Goal: Task Accomplishment & Management: Complete application form

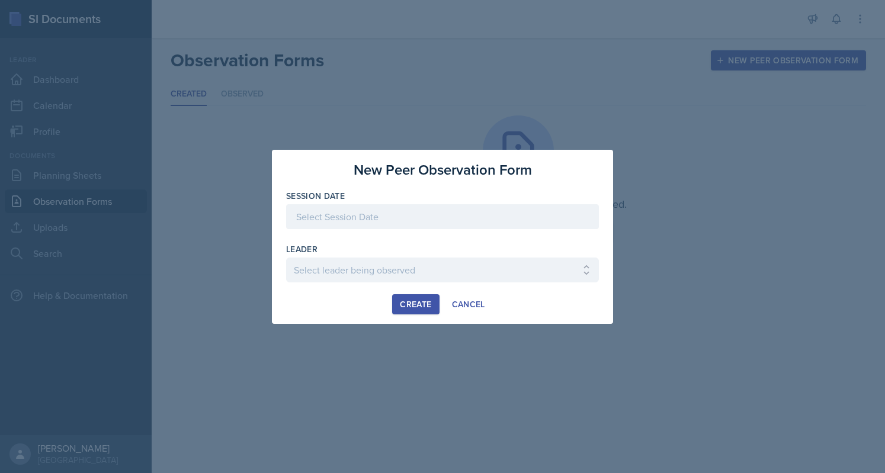
click at [399, 222] on div at bounding box center [442, 216] width 313 height 25
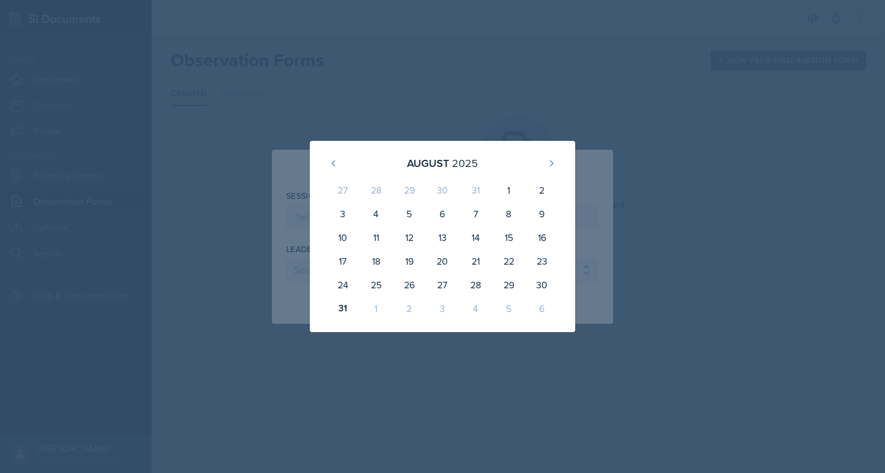
click at [413, 309] on div "2" at bounding box center [409, 309] width 33 height 24
drag, startPoint x: 548, startPoint y: 172, endPoint x: 548, endPoint y: 164, distance: 8.3
click at [548, 164] on button at bounding box center [551, 163] width 19 height 19
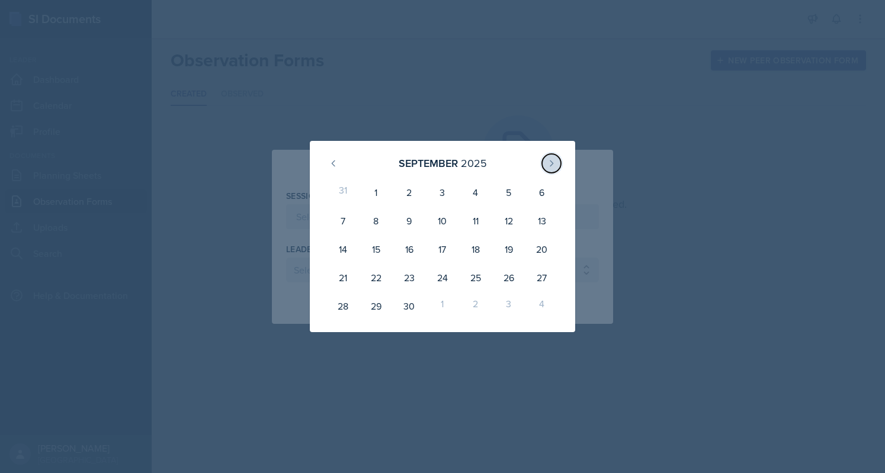
click at [548, 164] on icon at bounding box center [551, 163] width 9 height 9
click at [326, 159] on button at bounding box center [333, 163] width 19 height 19
click at [325, 162] on button at bounding box center [333, 163] width 19 height 19
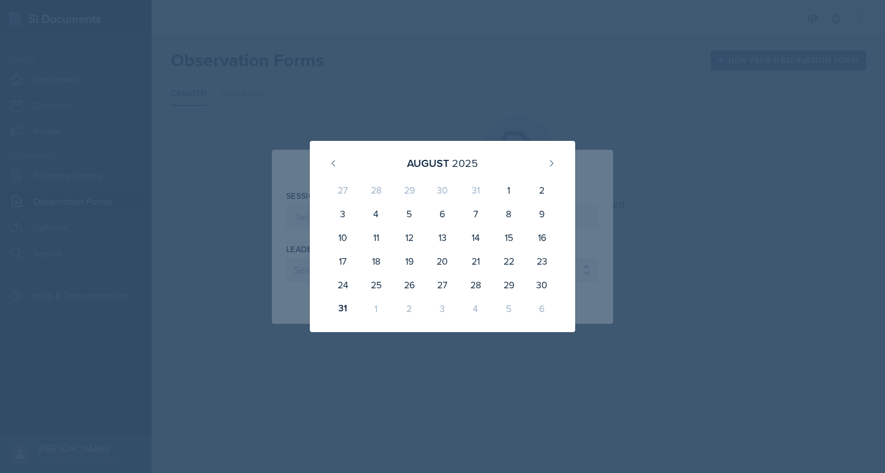
click at [560, 168] on div "[DATE]" at bounding box center [442, 162] width 237 height 25
click at [552, 163] on icon at bounding box center [551, 162] width 3 height 5
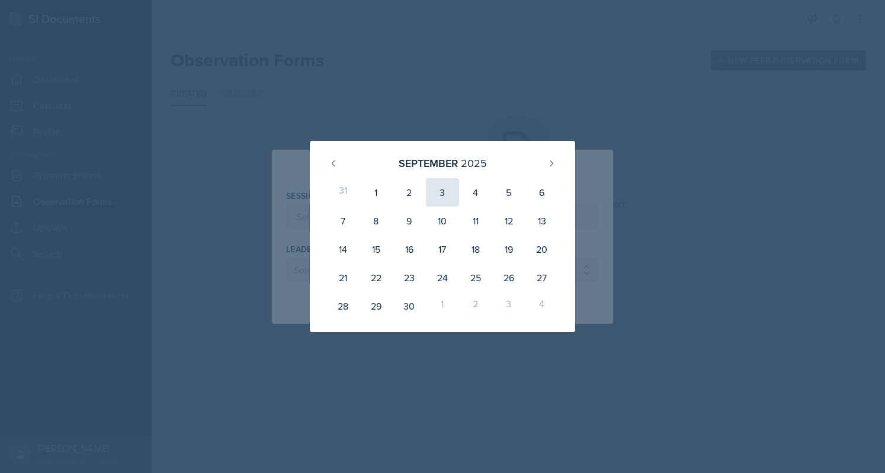
click at [439, 198] on div "3" at bounding box center [442, 192] width 33 height 28
type input "[DATE]"
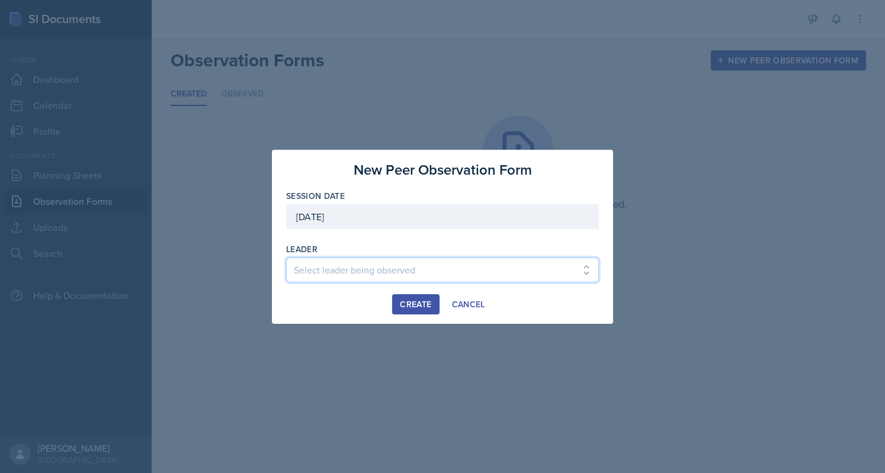
click at [451, 258] on select "Select leader being observed [PERSON_NAME] / CHEM 1307 [PERSON_NAME] / BIOL 130…" at bounding box center [442, 270] width 313 height 25
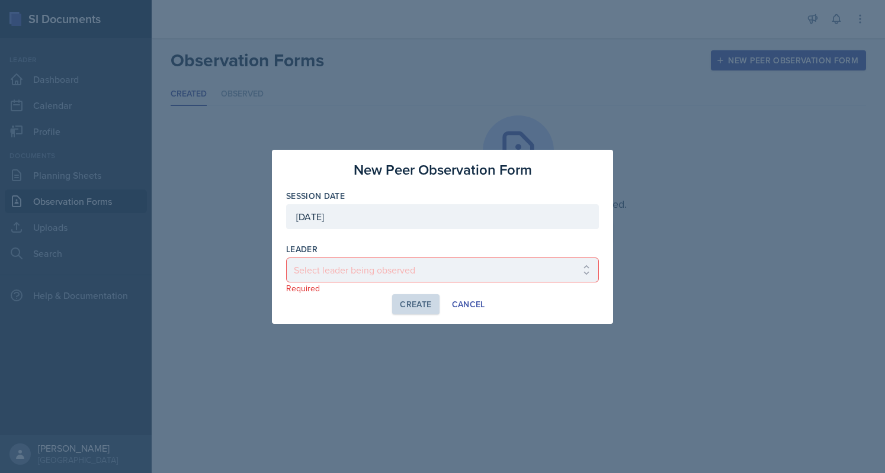
click at [668, 143] on div at bounding box center [442, 236] width 885 height 473
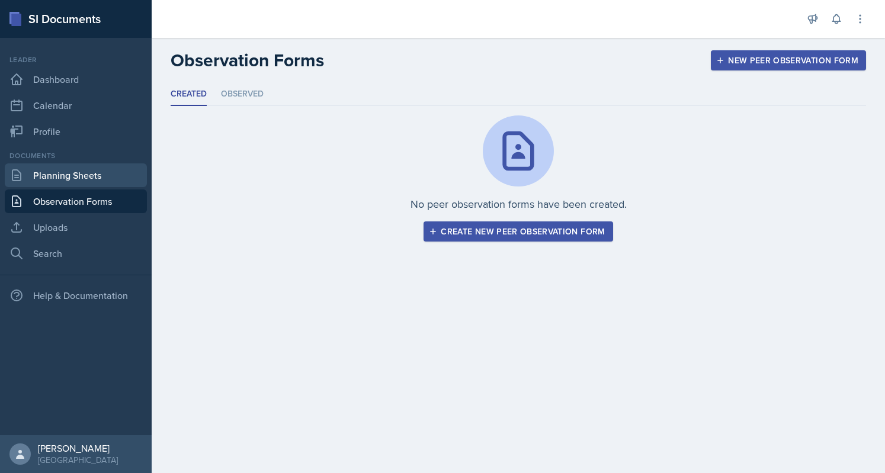
click at [72, 178] on link "Planning Sheets" at bounding box center [76, 175] width 142 height 24
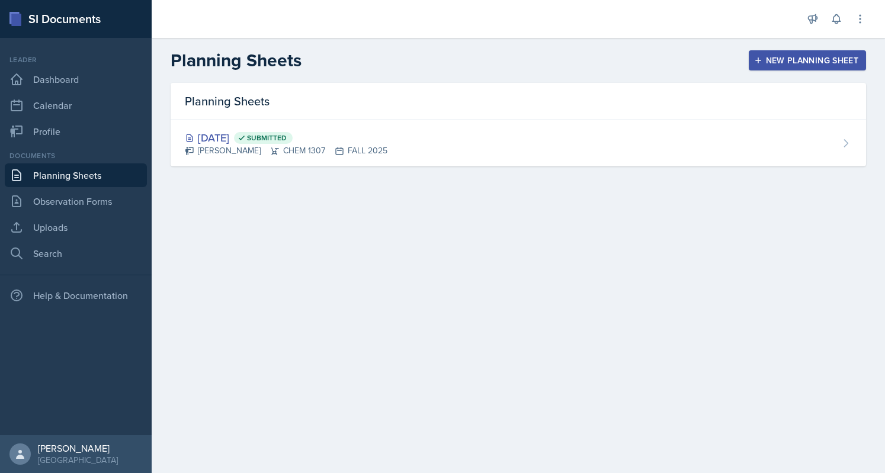
click at [791, 50] on button "New Planning Sheet" at bounding box center [807, 60] width 117 height 20
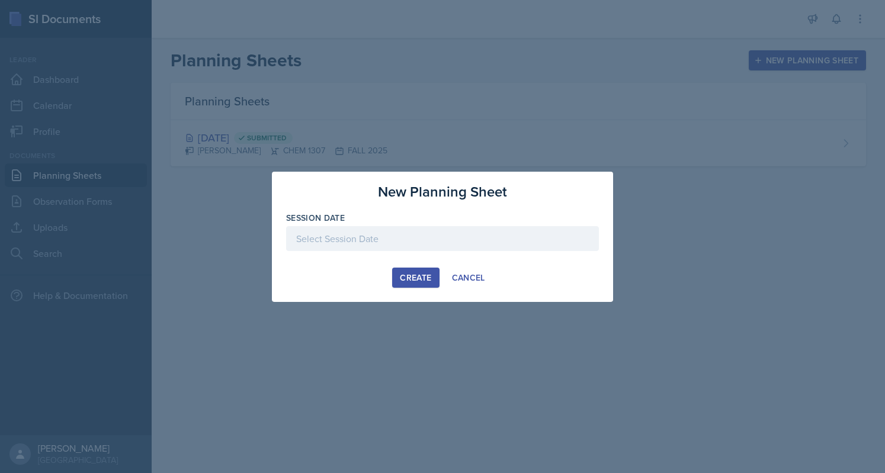
click at [407, 235] on div at bounding box center [442, 238] width 313 height 25
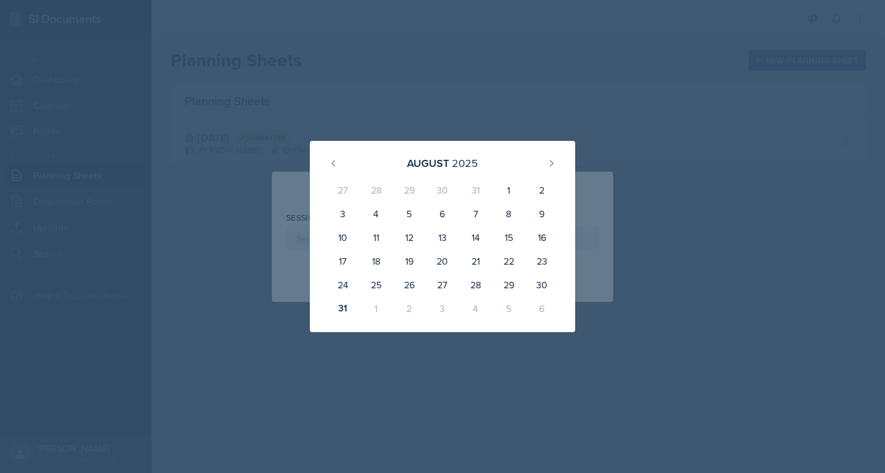
click at [442, 307] on div "3" at bounding box center [442, 309] width 33 height 24
click at [550, 166] on icon at bounding box center [551, 163] width 9 height 9
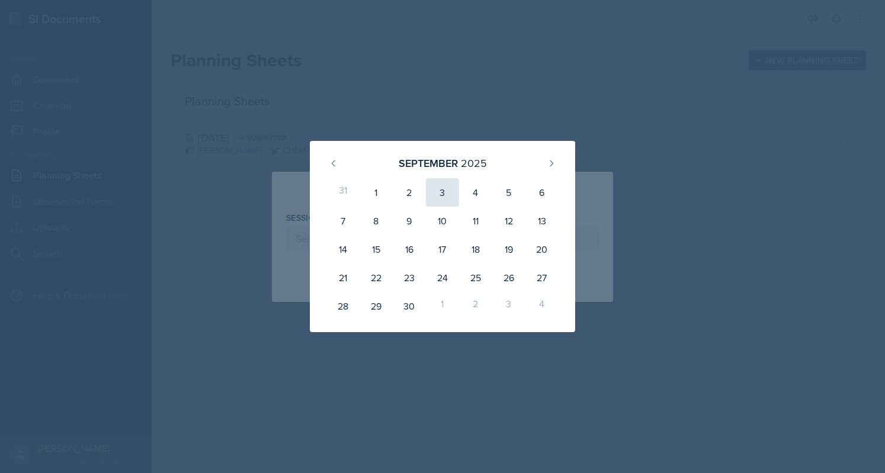
click at [439, 199] on div "3" at bounding box center [442, 192] width 33 height 28
type input "[DATE]"
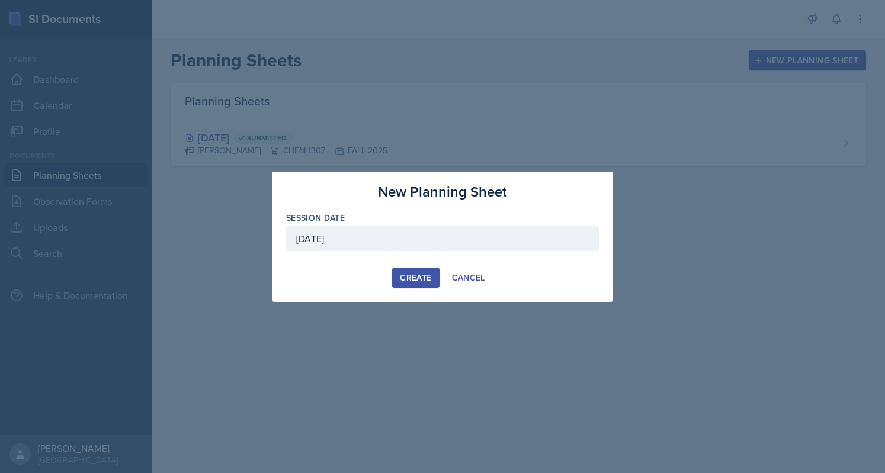
click at [428, 275] on div "Create" at bounding box center [415, 277] width 31 height 9
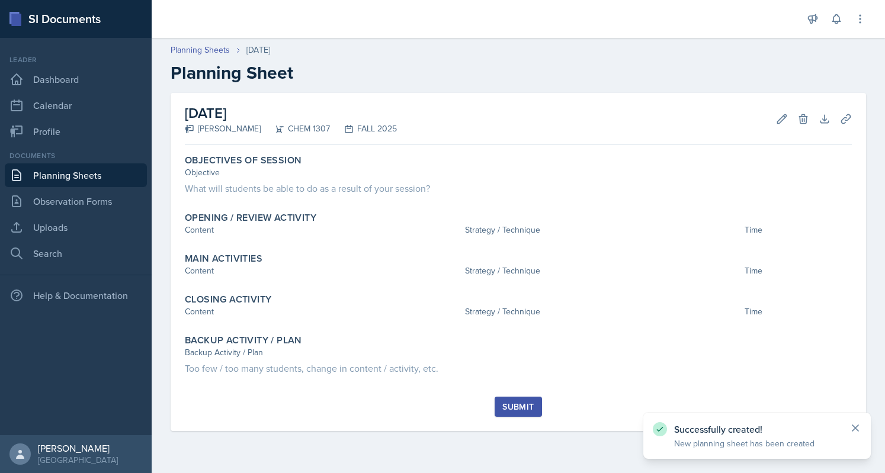
click at [854, 429] on icon at bounding box center [855, 428] width 6 height 6
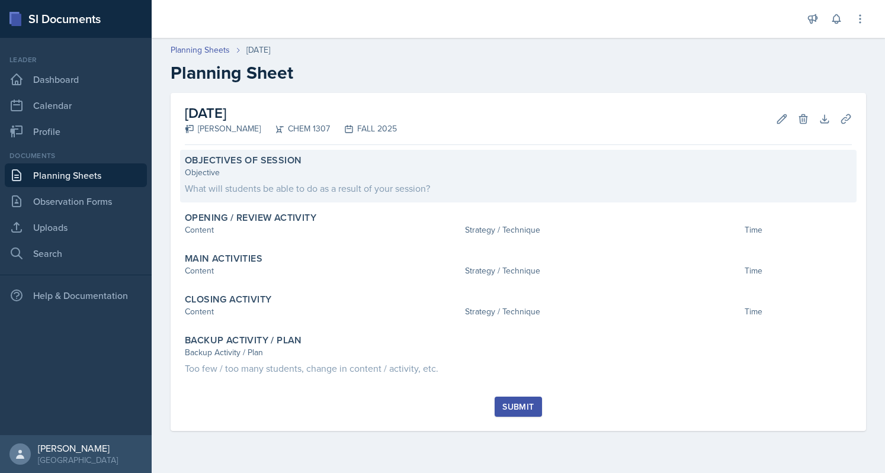
click at [309, 165] on div "Objectives of Session" at bounding box center [518, 161] width 667 height 12
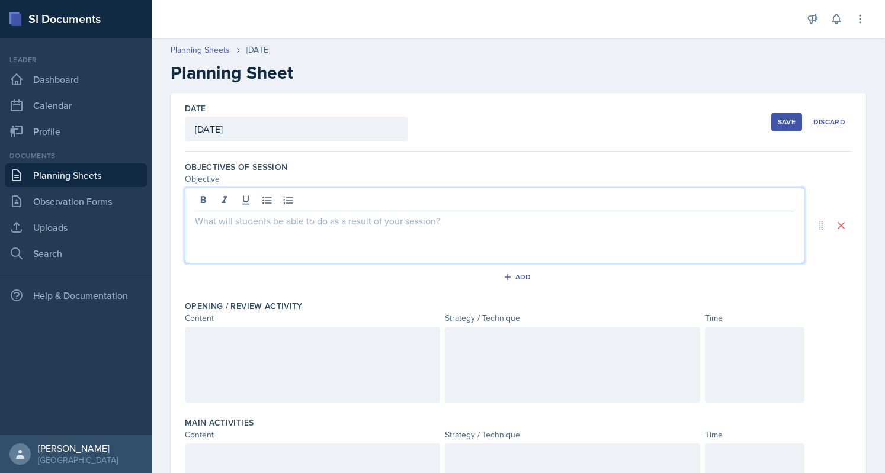
click at [321, 199] on div at bounding box center [494, 226] width 619 height 76
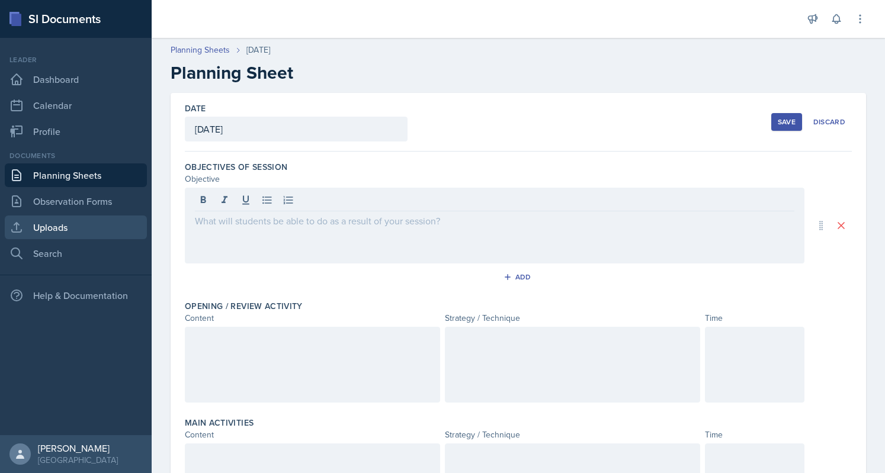
click at [51, 230] on link "Uploads" at bounding box center [76, 228] width 142 height 24
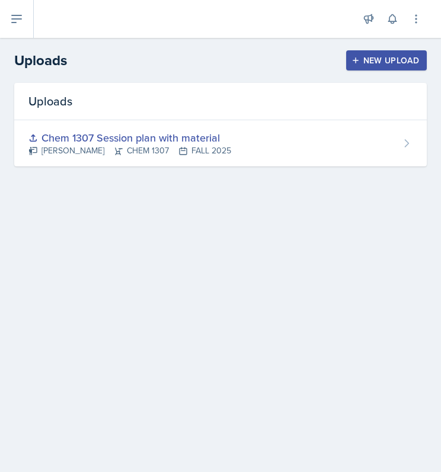
click at [413, 59] on div "New Upload" at bounding box center [387, 60] width 66 height 9
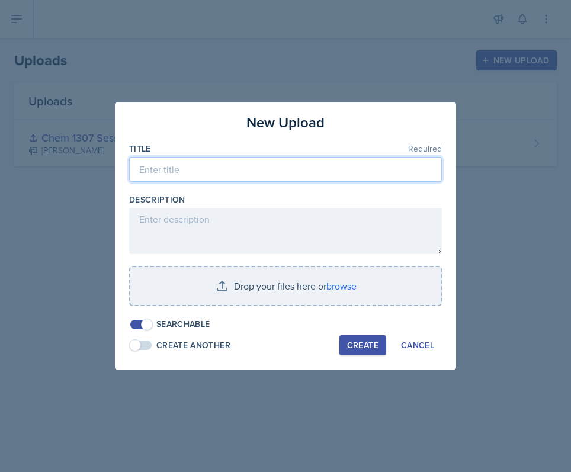
click at [212, 176] on input at bounding box center [285, 169] width 313 height 25
type input "Homework 1"
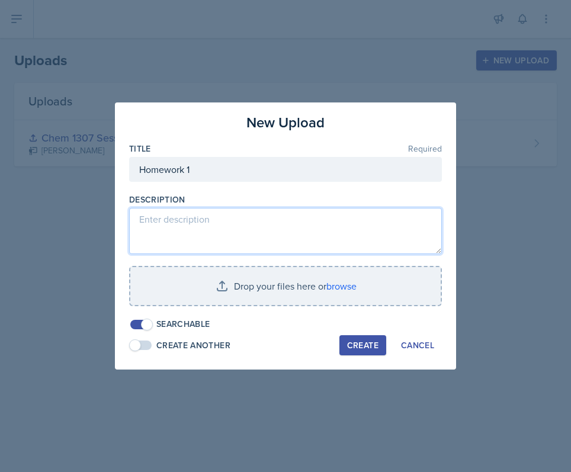
click at [211, 246] on textarea at bounding box center [285, 231] width 313 height 46
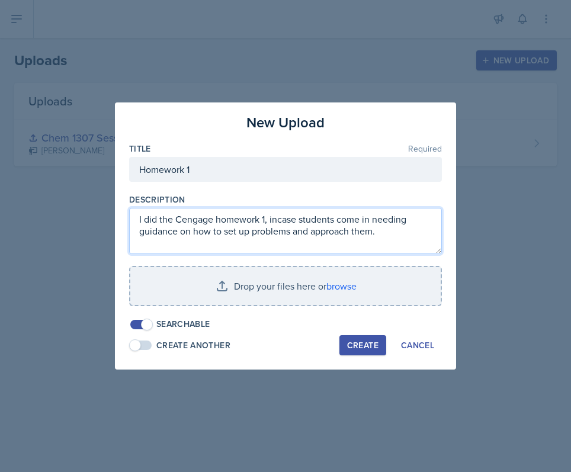
click at [276, 217] on textarea "I did the Cengage homework 1, incase students come in needing guidance on how t…" at bounding box center [285, 231] width 313 height 46
click at [325, 219] on textarea "I did the Cengage homework 1, in case students come in needing guidance on how …" at bounding box center [285, 231] width 313 height 46
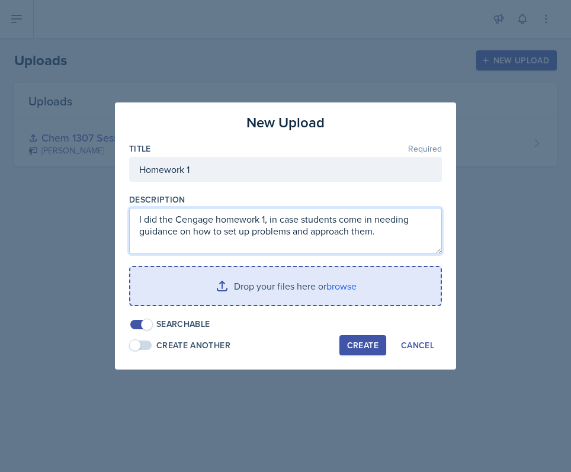
type textarea "I did the Cengage homework 1, in case students come in needing guidance on how …"
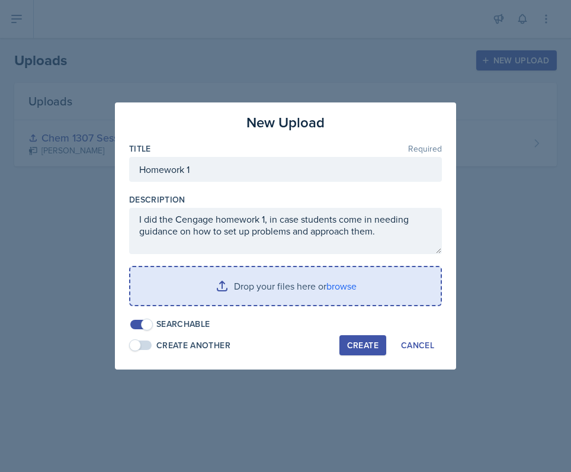
click at [342, 281] on input "file" at bounding box center [285, 286] width 310 height 38
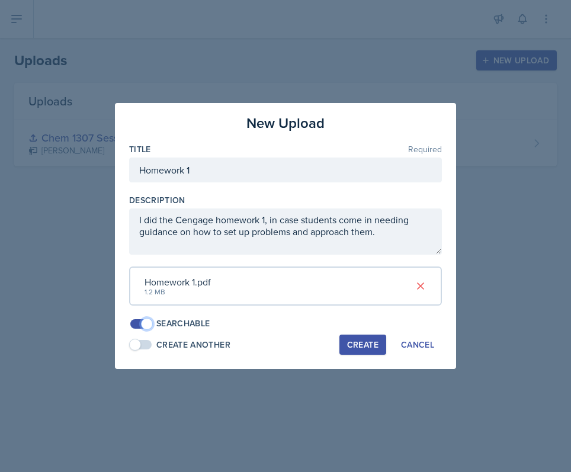
click at [149, 320] on span at bounding box center [147, 324] width 12 height 12
click at [368, 343] on div "Create" at bounding box center [362, 344] width 31 height 9
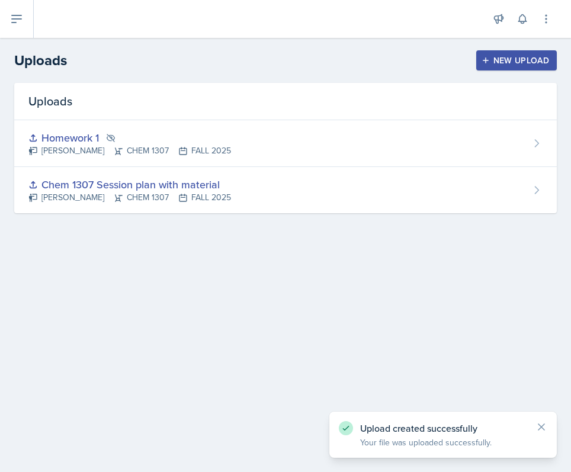
click at [508, 54] on button "New Upload" at bounding box center [516, 60] width 81 height 20
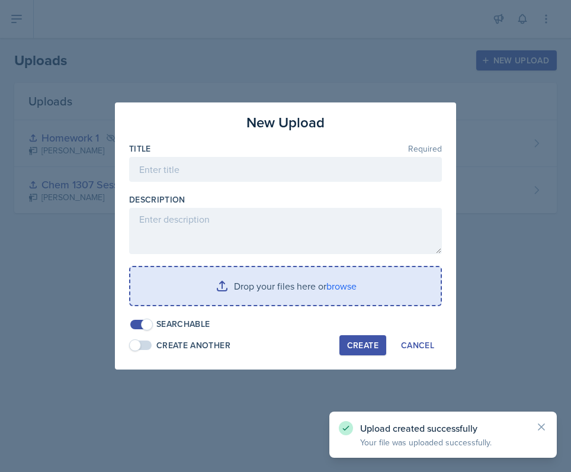
click at [301, 50] on div at bounding box center [285, 236] width 571 height 472
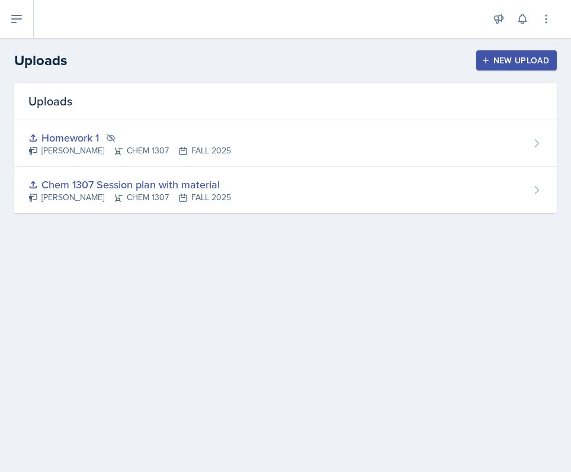
click at [505, 47] on header "Uploads New Upload" at bounding box center [285, 60] width 571 height 45
click at [506, 53] on button "New Upload" at bounding box center [516, 60] width 81 height 20
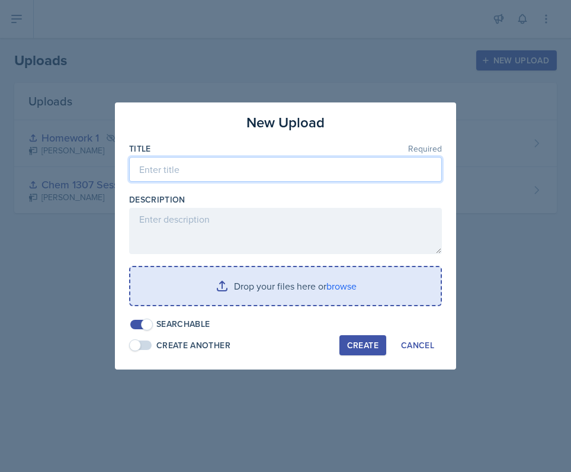
click at [256, 163] on input at bounding box center [285, 169] width 313 height 25
type input "Session 2"
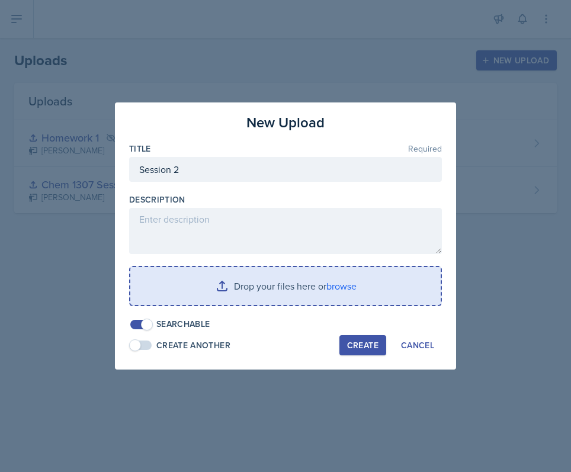
click at [241, 272] on input "file" at bounding box center [285, 286] width 310 height 38
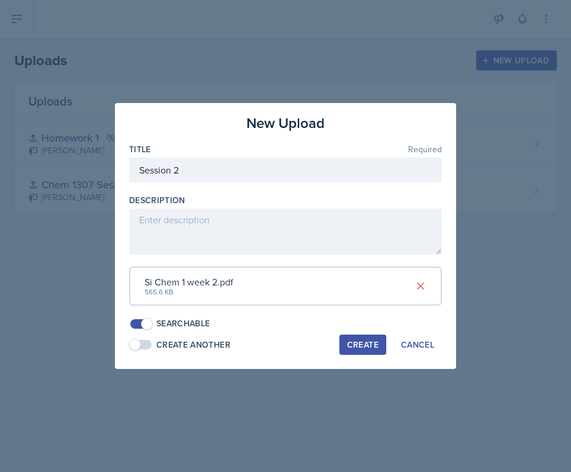
click at [356, 343] on div "Create" at bounding box center [362, 344] width 31 height 9
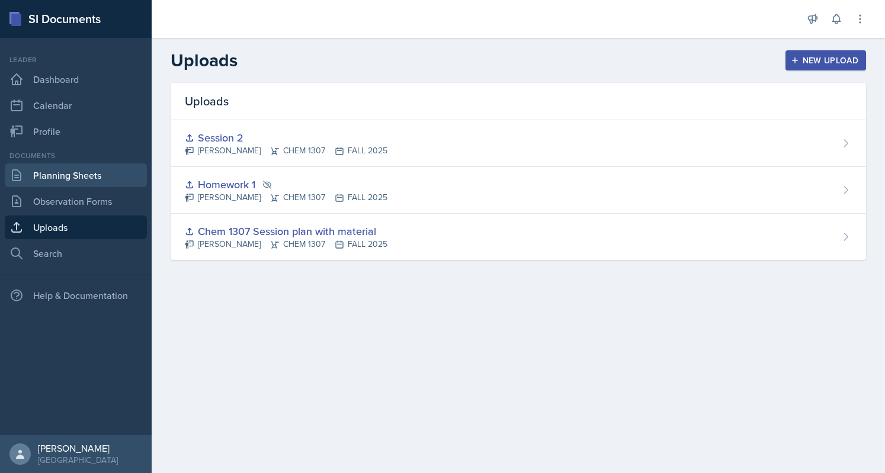
click at [50, 167] on link "Planning Sheets" at bounding box center [76, 175] width 142 height 24
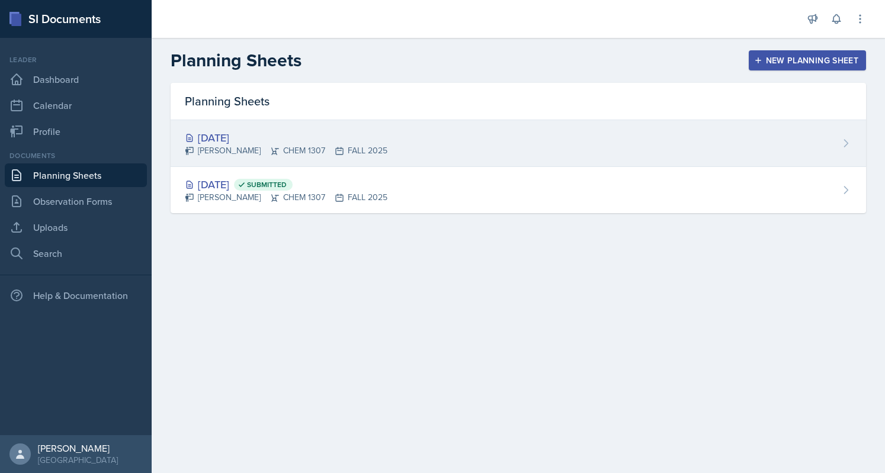
click at [308, 147] on div "[PERSON_NAME] CHEM 1307 FALL 2025" at bounding box center [286, 151] width 203 height 12
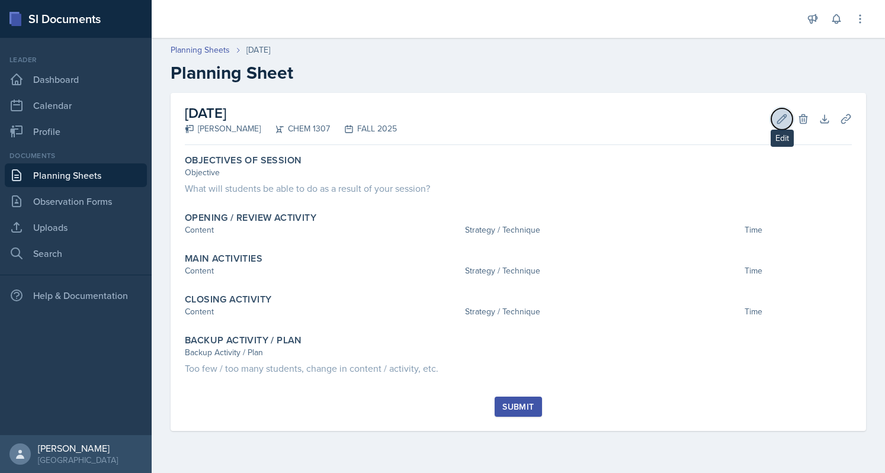
click at [778, 121] on icon at bounding box center [782, 118] width 9 height 9
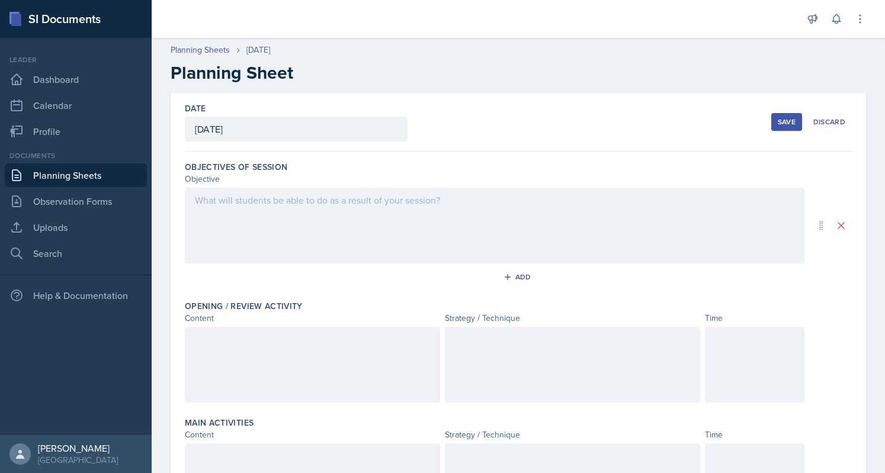
click at [313, 230] on div at bounding box center [494, 226] width 619 height 76
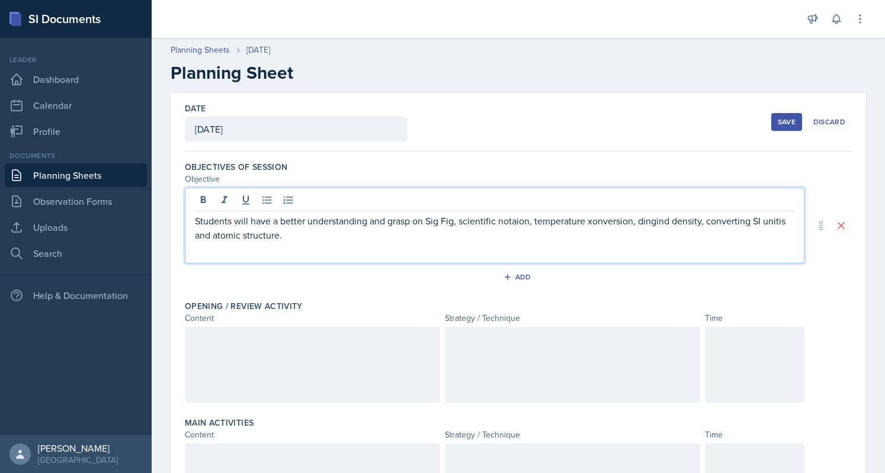
click at [216, 236] on p "Students will have a better understanding and grasp on Sig Fig, scientific nota…" at bounding box center [494, 228] width 599 height 28
click at [213, 236] on p "Students will have a better understanding and grasp on Sig Fig, scientific nota…" at bounding box center [494, 228] width 599 height 28
click at [434, 223] on p "Students will have a better understanding and grasp on Sig Fig, scientific nota…" at bounding box center [494, 228] width 599 height 28
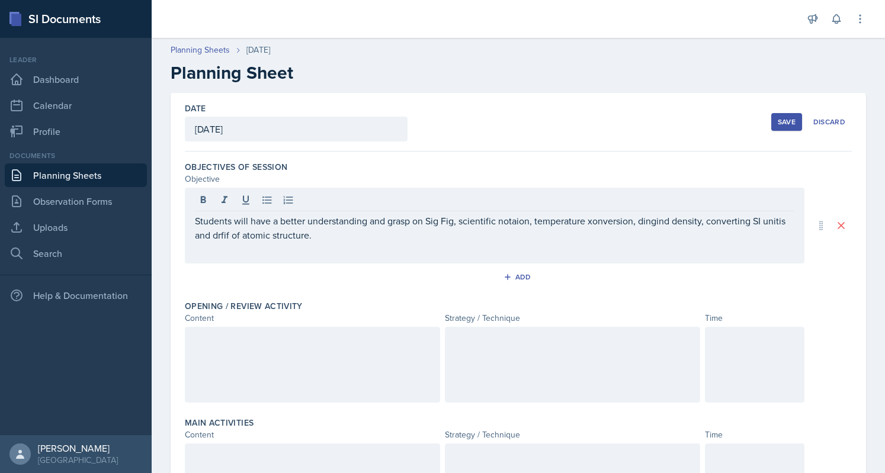
click at [575, 195] on div at bounding box center [494, 202] width 599 height 20
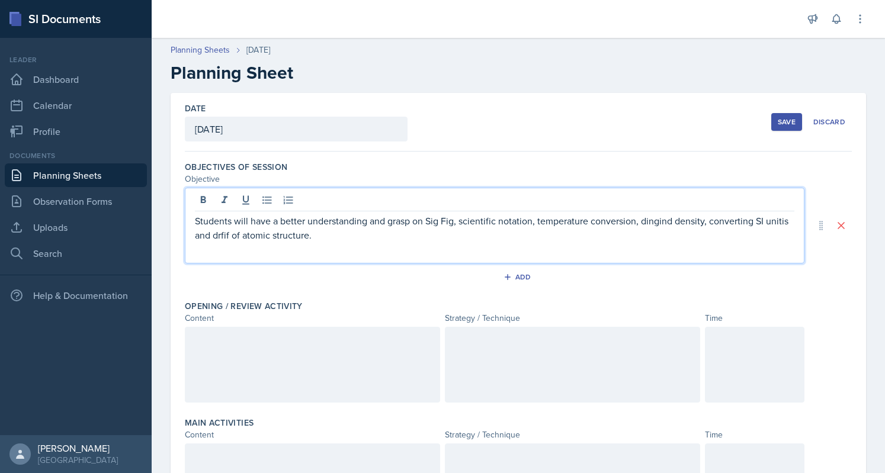
click at [656, 224] on p "Students will have a better understanding and grasp on Sig Fig, scientific nota…" at bounding box center [494, 228] width 599 height 28
click at [248, 235] on p "Students will have a better understanding and grasp on Sig Fig, scientific nota…" at bounding box center [494, 228] width 599 height 28
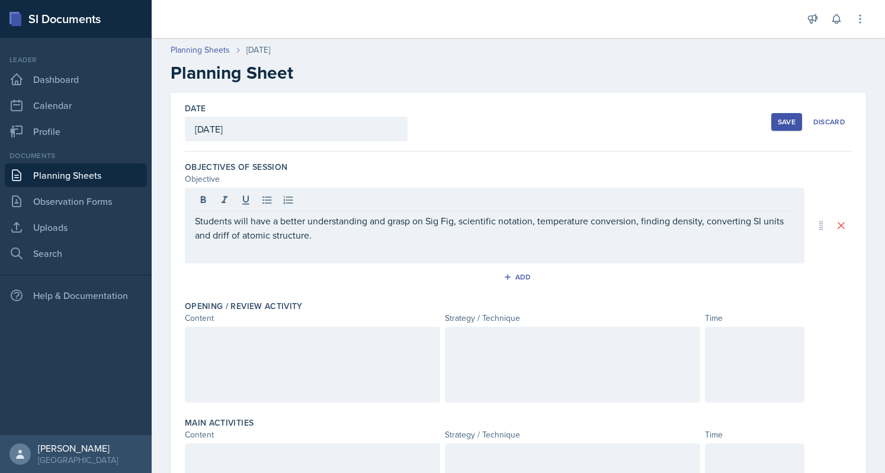
click at [338, 243] on div "Students will have a better understanding and grasp on Sig Fig, scientific nota…" at bounding box center [494, 226] width 619 height 76
click at [298, 252] on div "Students will have a better understanding and grasp of Sig Fig, scientific nota…" at bounding box center [494, 226] width 619 height 76
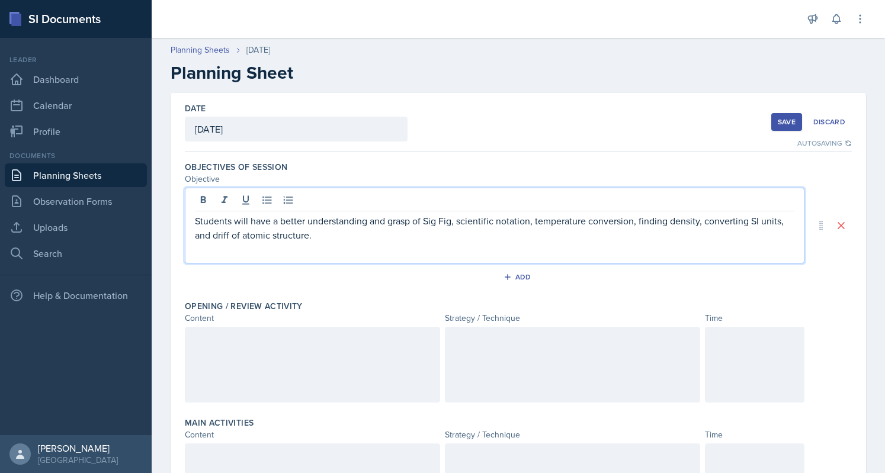
click at [220, 237] on p "Students will have a better understanding and grasp of Sig Fig, scientific nota…" at bounding box center [494, 228] width 599 height 28
click at [360, 227] on p "Students will have a better understanding and grasp of Sig Fig, scientific nota…" at bounding box center [494, 228] width 599 height 28
click at [222, 233] on p "Students will have a better understanding and grasp of Sig Fig, scientific nota…" at bounding box center [494, 228] width 599 height 28
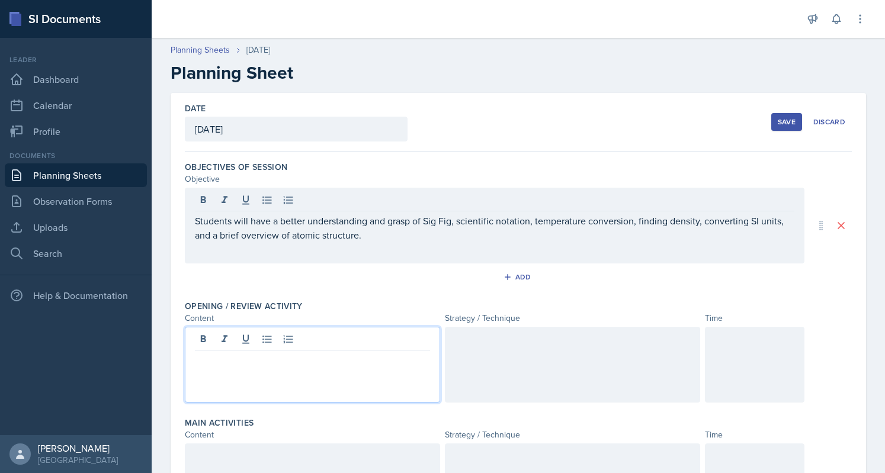
click at [298, 344] on div at bounding box center [312, 365] width 255 height 76
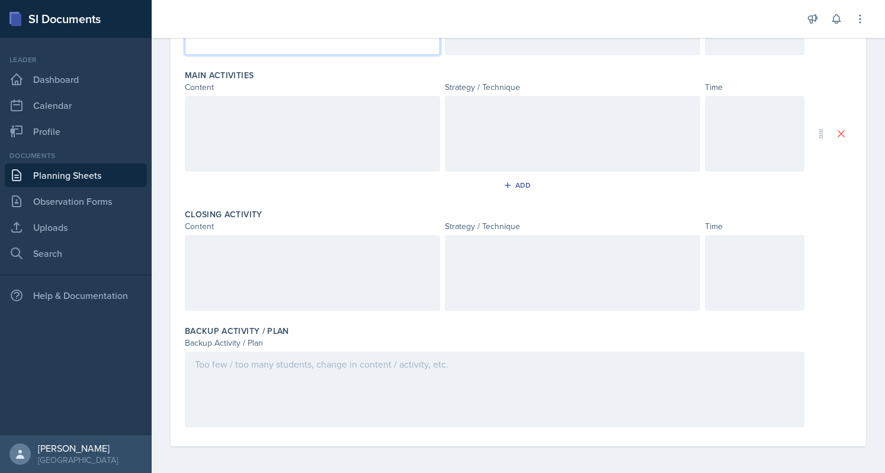
scroll to position [209, 0]
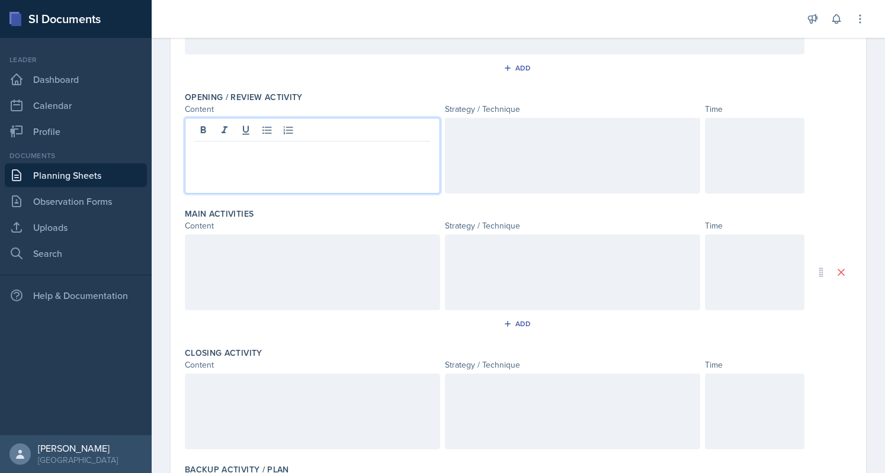
click at [721, 160] on div at bounding box center [754, 156] width 99 height 76
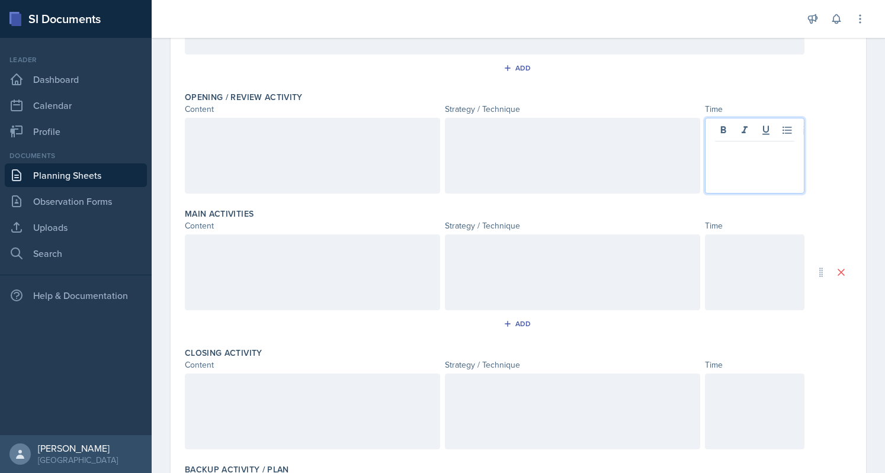
scroll to position [230, 0]
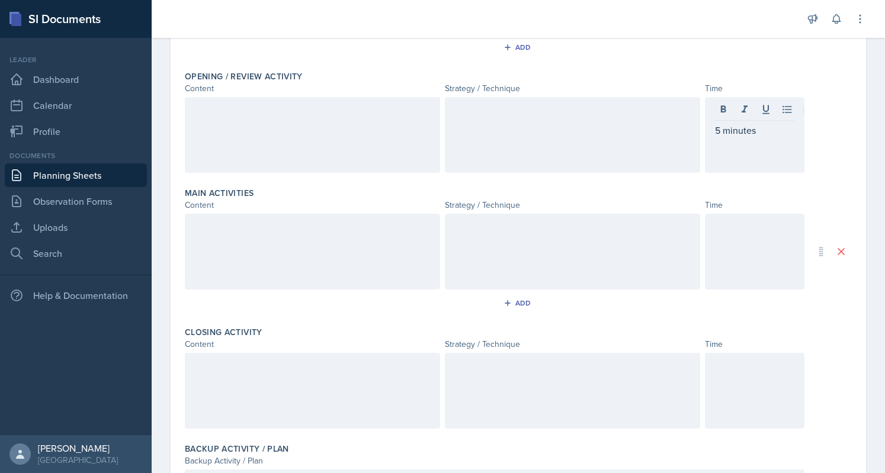
click at [736, 257] on div at bounding box center [754, 252] width 99 height 76
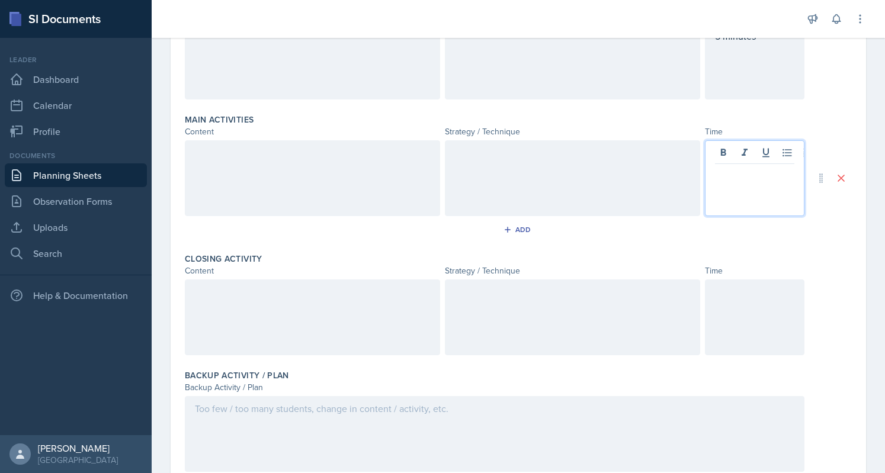
scroll to position [303, 0]
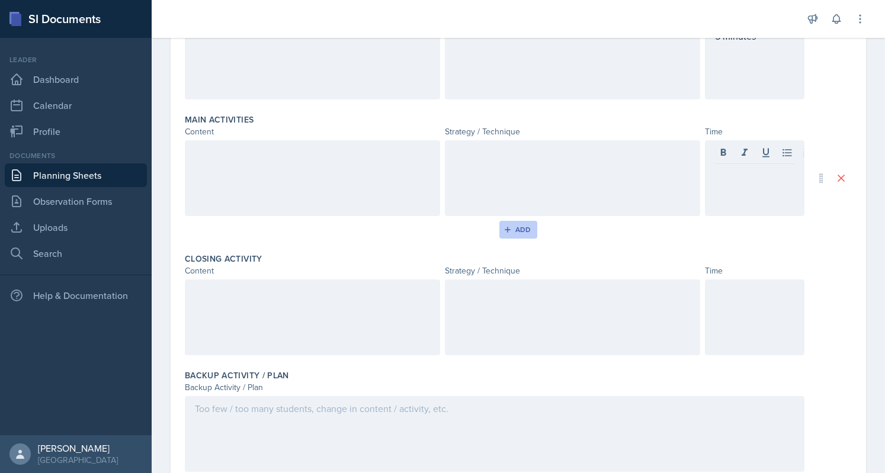
click at [510, 233] on div "Add" at bounding box center [518, 229] width 25 height 9
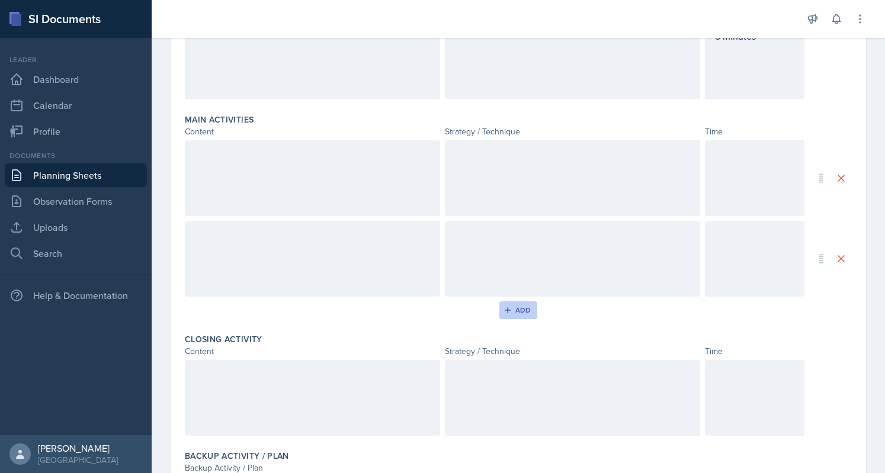
click at [513, 311] on div "Add" at bounding box center [518, 310] width 25 height 9
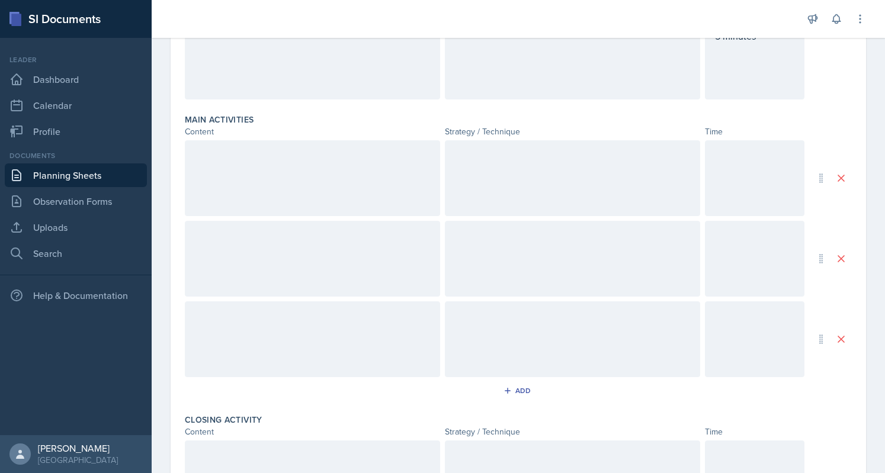
click at [745, 181] on div at bounding box center [754, 178] width 99 height 76
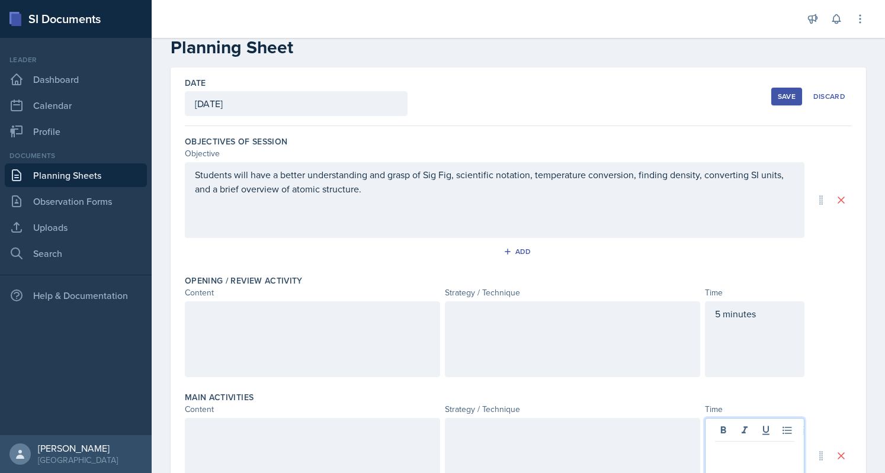
scroll to position [0, 0]
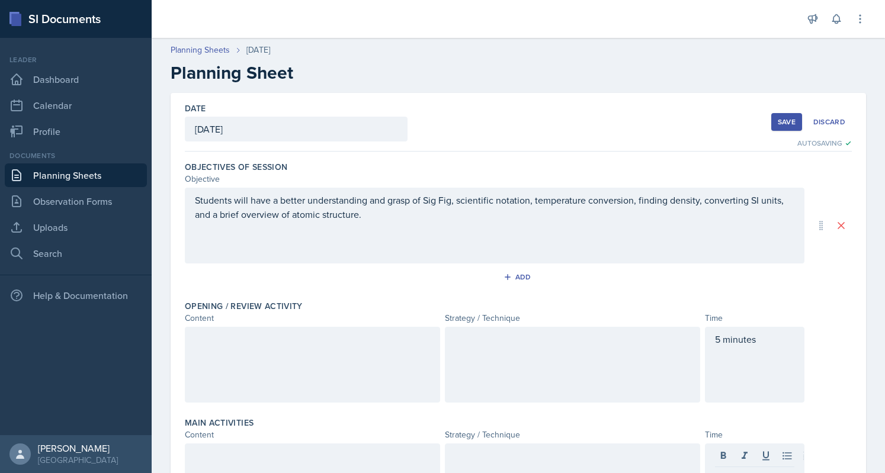
drag, startPoint x: 377, startPoint y: 222, endPoint x: 206, endPoint y: 217, distance: 171.8
click at [206, 217] on div "Students will have a better understanding and grasp of Sig Fig, scientific nota…" at bounding box center [494, 226] width 619 height 76
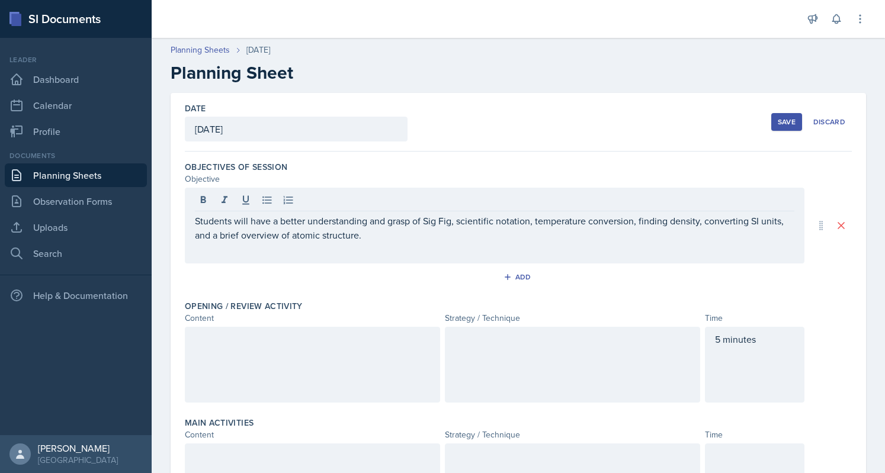
drag, startPoint x: 190, startPoint y: 236, endPoint x: 363, endPoint y: 235, distance: 173.5
click at [363, 235] on div "Students will have a better understanding and grasp of Sig Fig, scientific nota…" at bounding box center [494, 226] width 619 height 76
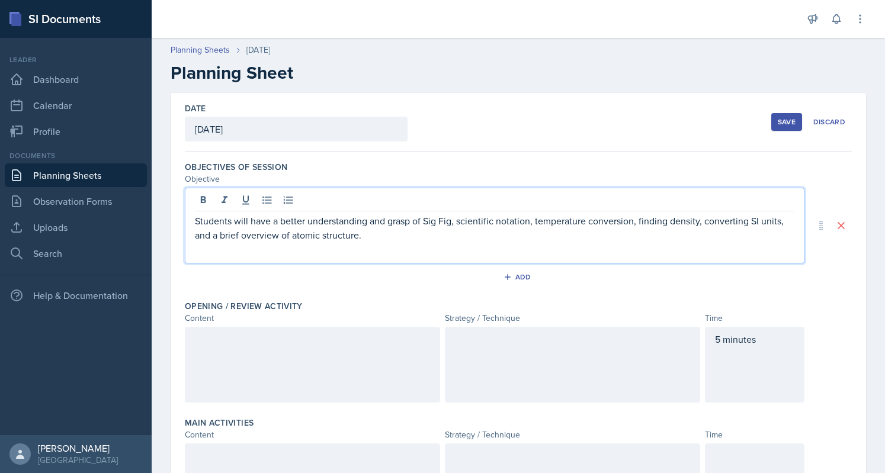
drag, startPoint x: 363, startPoint y: 235, endPoint x: 200, endPoint y: 239, distance: 162.9
click at [200, 239] on p "Students will have a better understanding and grasp of Sig Fig, scientific nota…" at bounding box center [494, 228] width 599 height 28
drag, startPoint x: 454, startPoint y: 222, endPoint x: 424, endPoint y: 229, distance: 30.5
click at [424, 229] on div "Students will have a better understanding and grasp of Sig Fig, scientific nota…" at bounding box center [494, 226] width 619 height 76
drag, startPoint x: 423, startPoint y: 220, endPoint x: 487, endPoint y: 220, distance: 64.0
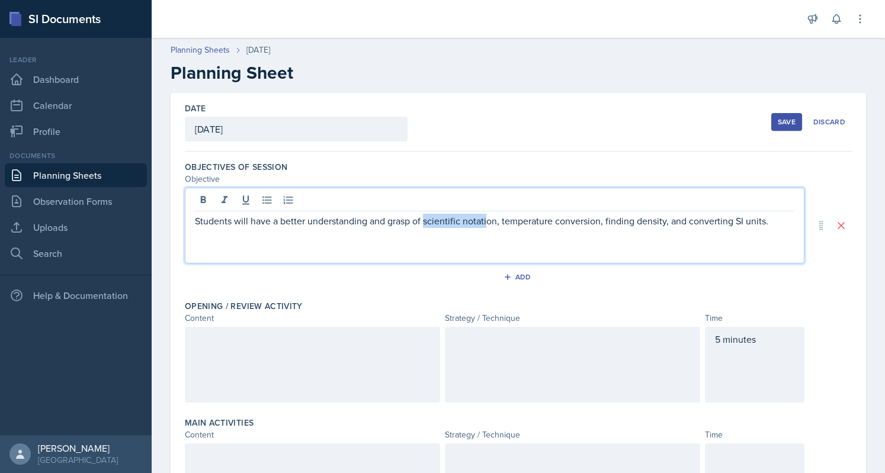
click at [487, 220] on p "Students will have a better understanding and grasp of scientific notation, tem…" at bounding box center [494, 221] width 599 height 14
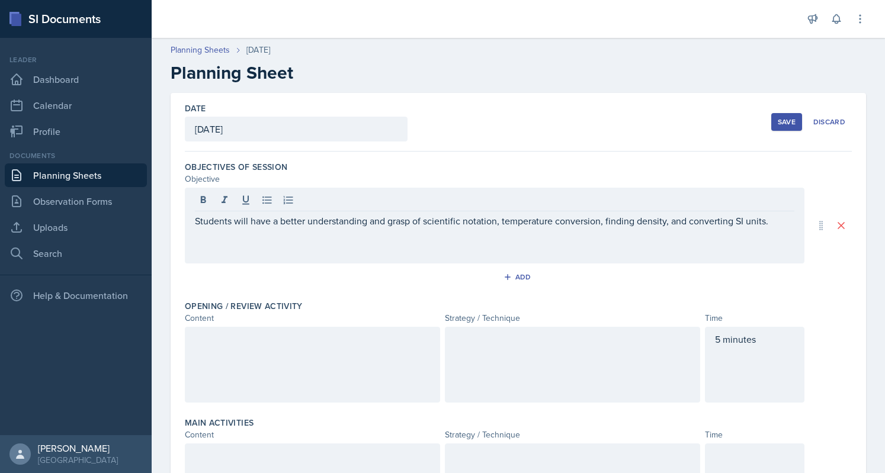
click at [486, 228] on div "Students will have a better understanding and grasp of scientific notation, tem…" at bounding box center [494, 226] width 619 height 76
click at [646, 269] on div "Add" at bounding box center [518, 279] width 667 height 23
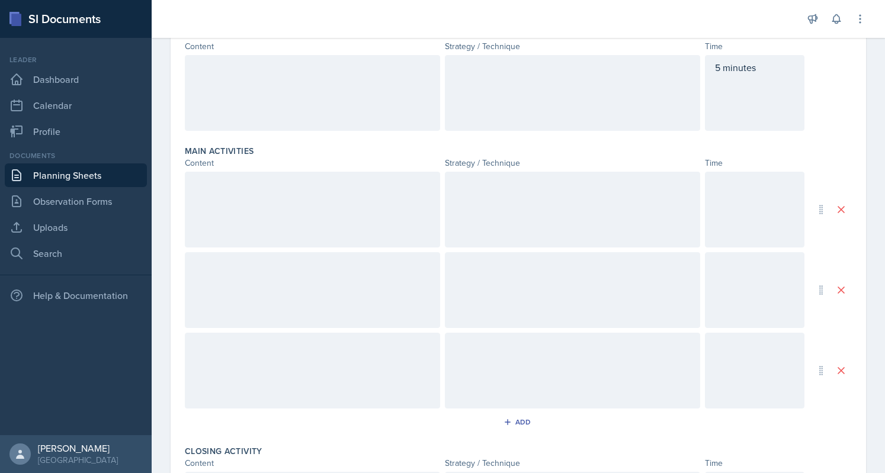
click at [691, 227] on div at bounding box center [572, 210] width 255 height 76
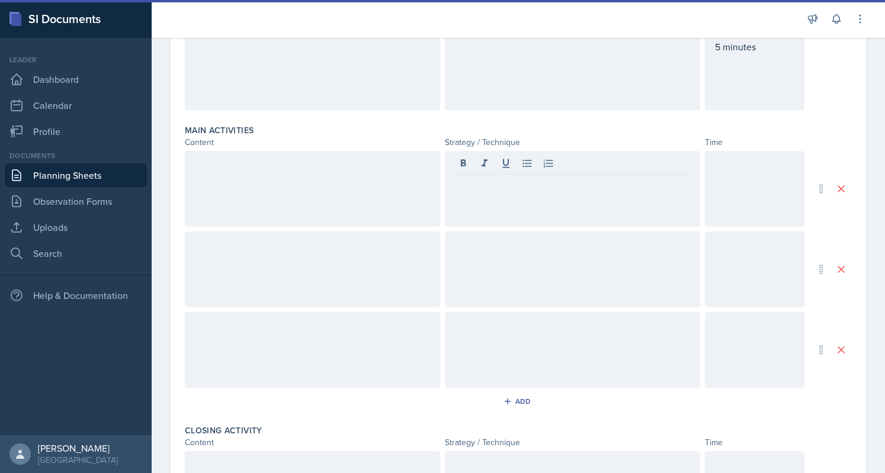
click at [743, 216] on div at bounding box center [754, 189] width 99 height 76
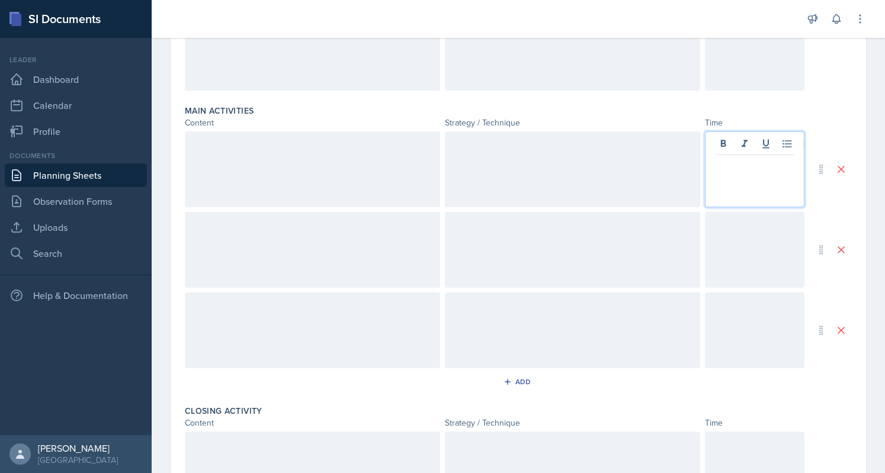
scroll to position [312, 0]
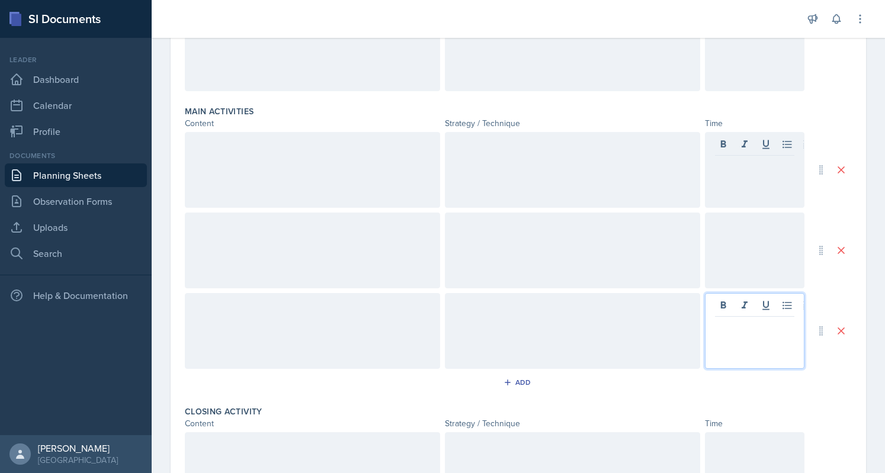
click at [727, 307] on div at bounding box center [754, 331] width 99 height 76
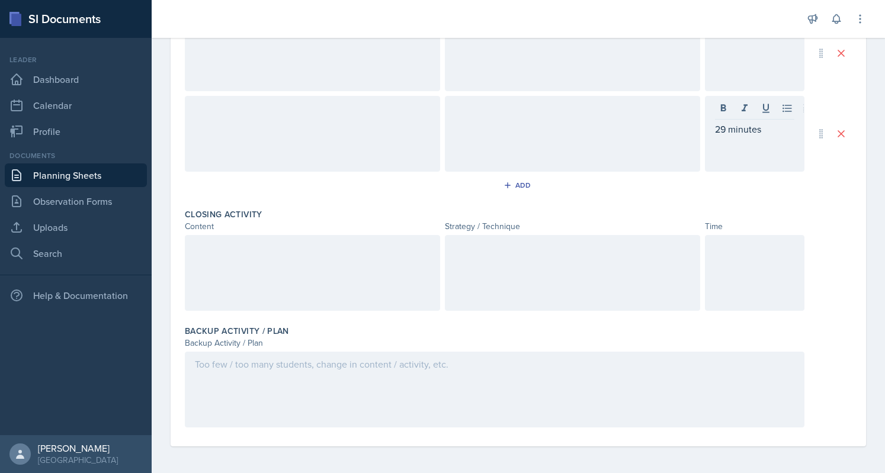
click at [717, 274] on div at bounding box center [754, 273] width 99 height 76
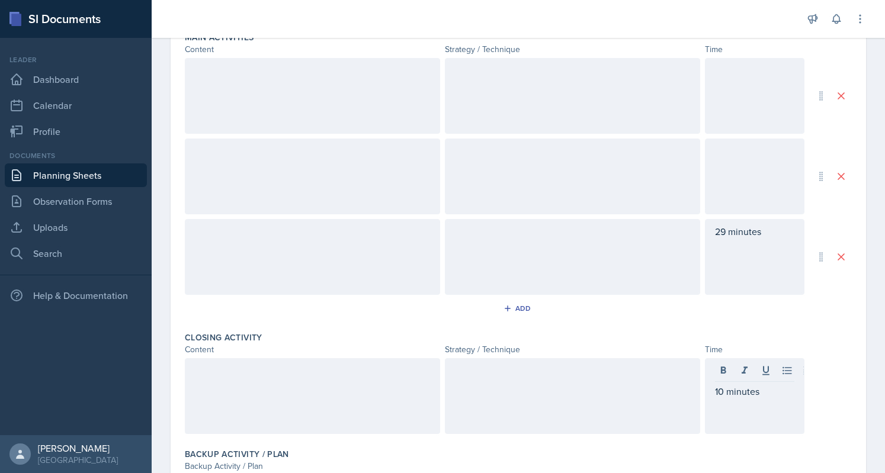
click at [717, 274] on div "29 minutes" at bounding box center [754, 257] width 99 height 76
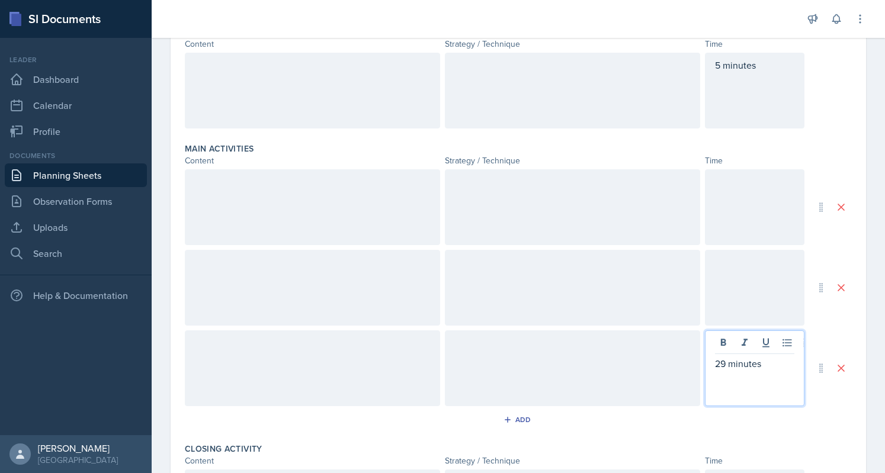
scroll to position [274, 0]
click at [717, 367] on p "29 minutes" at bounding box center [754, 364] width 79 height 14
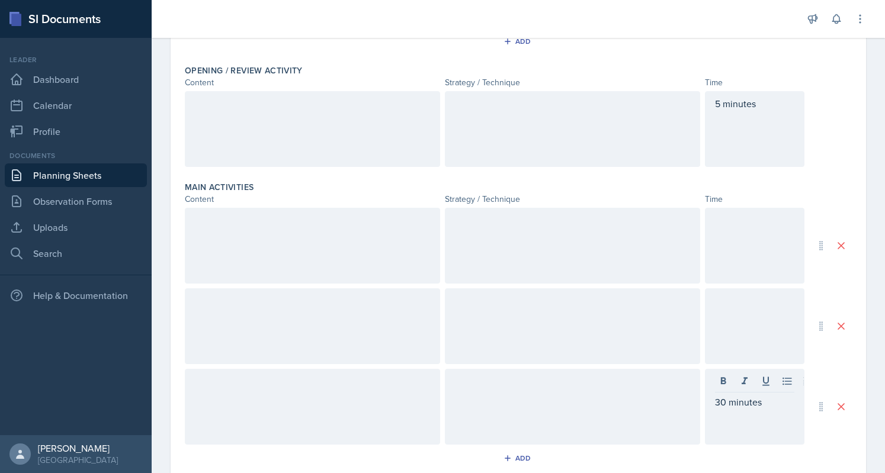
click at [737, 325] on div at bounding box center [754, 326] width 99 height 76
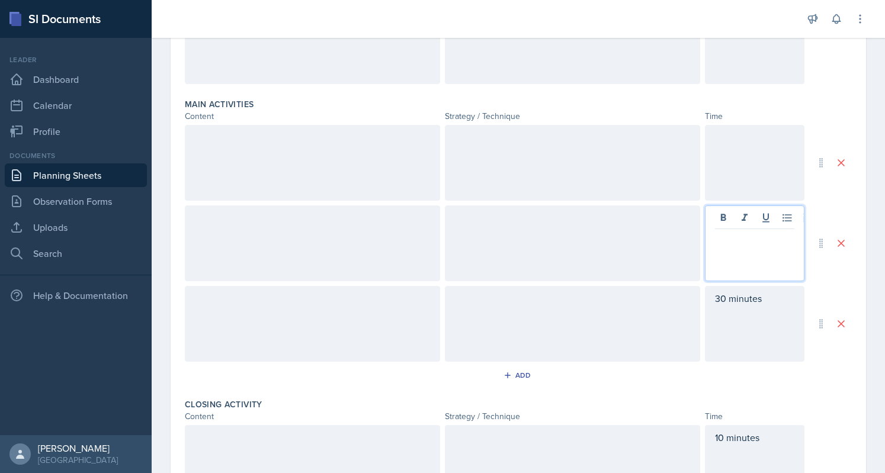
scroll to position [242, 0]
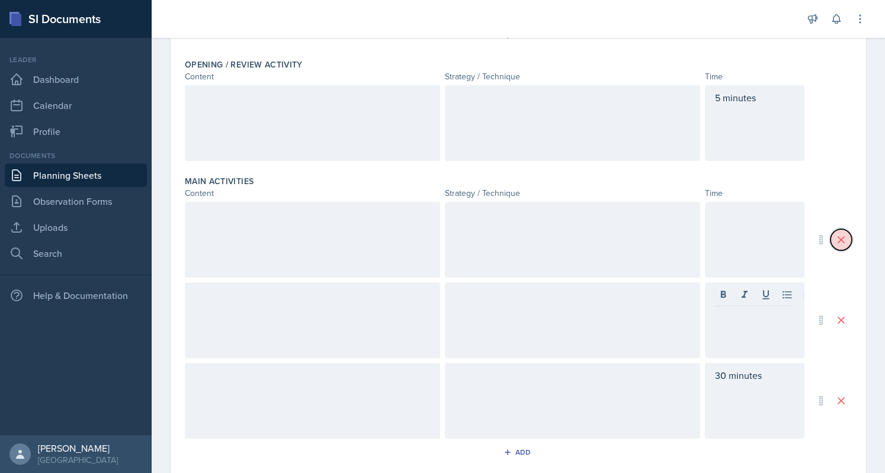
click at [835, 240] on icon at bounding box center [841, 240] width 12 height 12
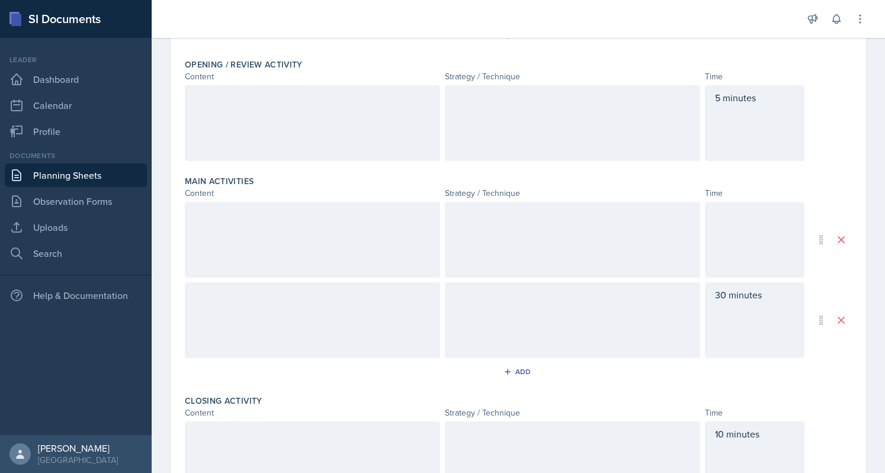
click at [725, 233] on div at bounding box center [754, 240] width 99 height 76
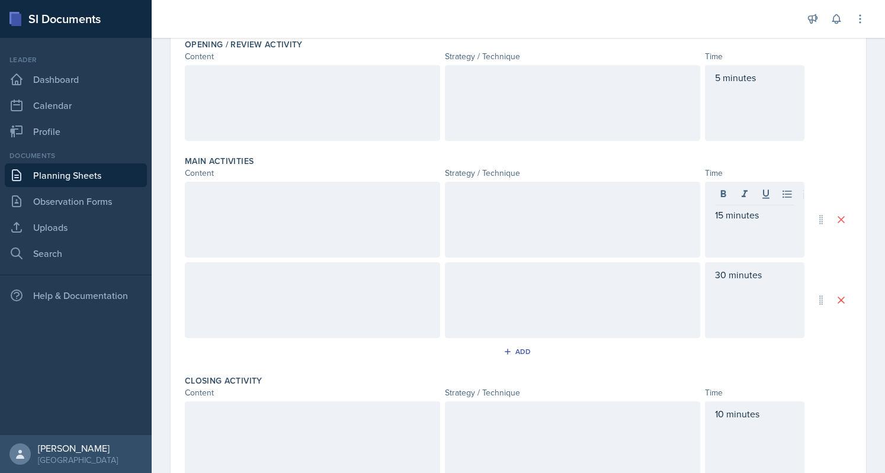
click at [539, 241] on div at bounding box center [572, 220] width 255 height 76
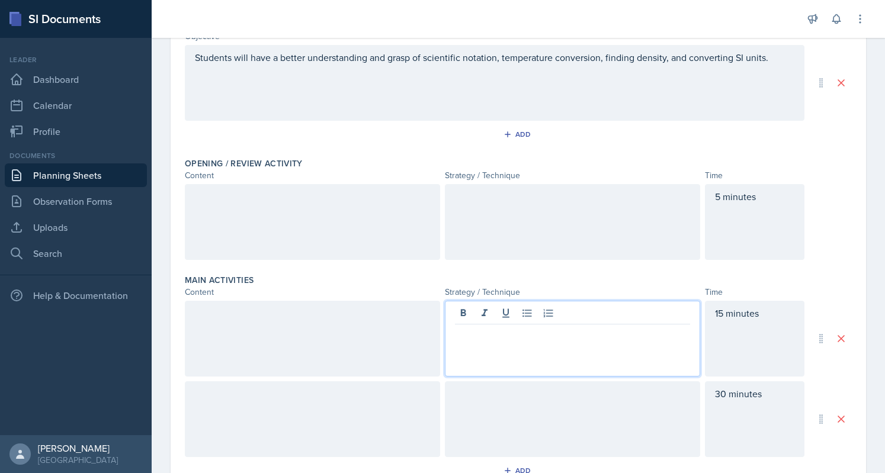
scroll to position [120, 0]
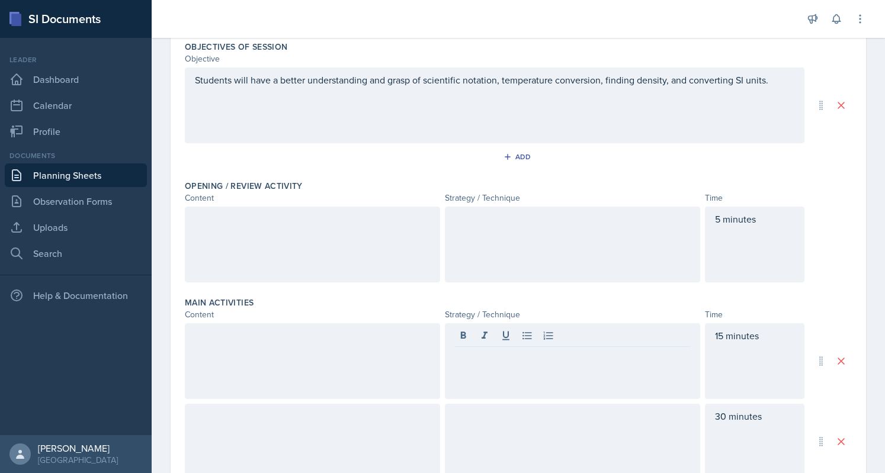
click at [368, 259] on div at bounding box center [312, 245] width 255 height 76
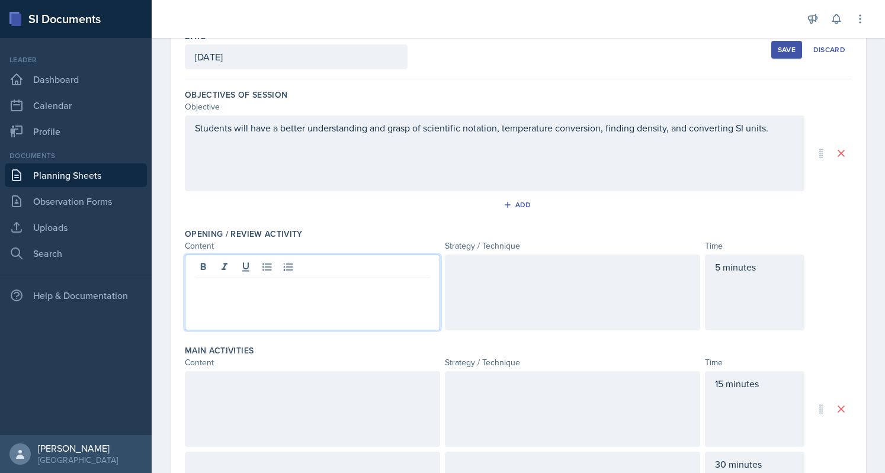
scroll to position [73, 0]
click at [223, 288] on p "Sceintific notation" at bounding box center [312, 287] width 235 height 14
click at [500, 274] on div at bounding box center [572, 291] width 255 height 76
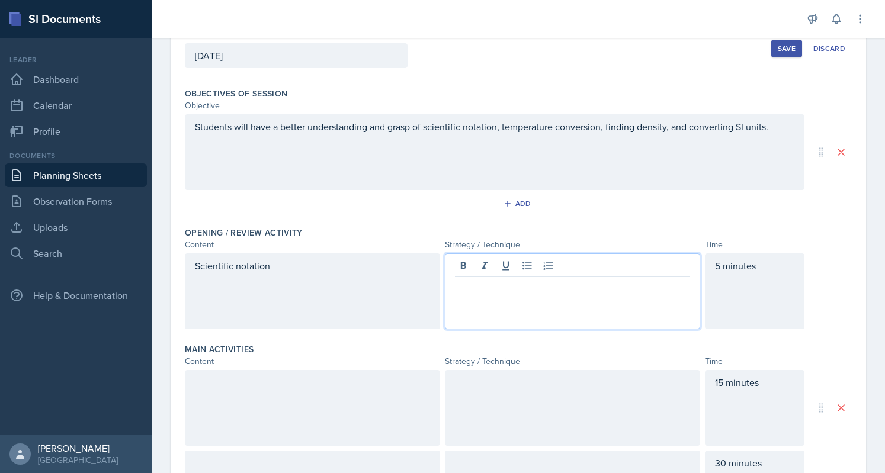
scroll to position [94, 0]
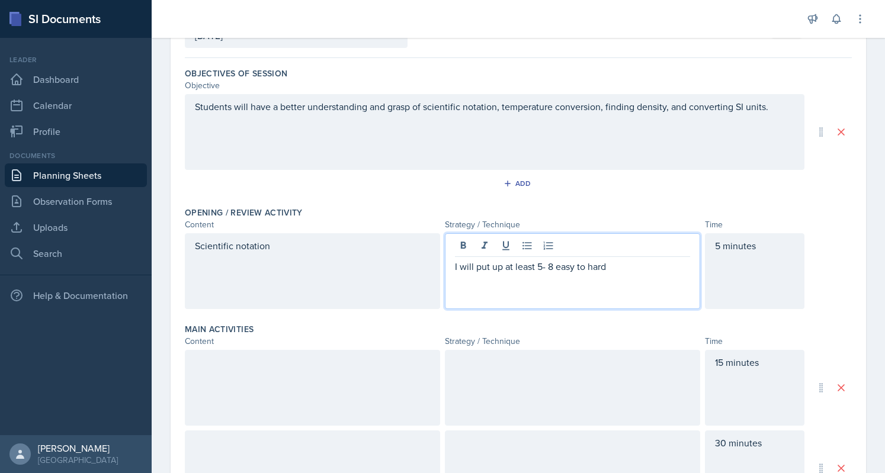
click at [556, 264] on p "I will put up at least 5- 8 easy to hard" at bounding box center [572, 266] width 235 height 14
click at [551, 265] on p "I will put up at least 5- 8 easy to hard" at bounding box center [572, 266] width 235 height 14
click at [624, 268] on p "I will put up at least 5 easy to hard" at bounding box center [572, 266] width 235 height 14
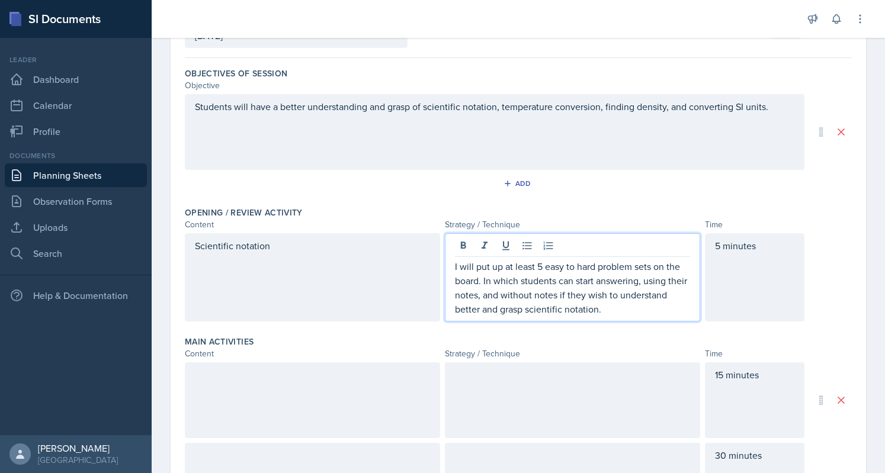
click at [660, 304] on p "I will put up at least 5 easy to hard problem sets on the board. In which stude…" at bounding box center [572, 287] width 235 height 57
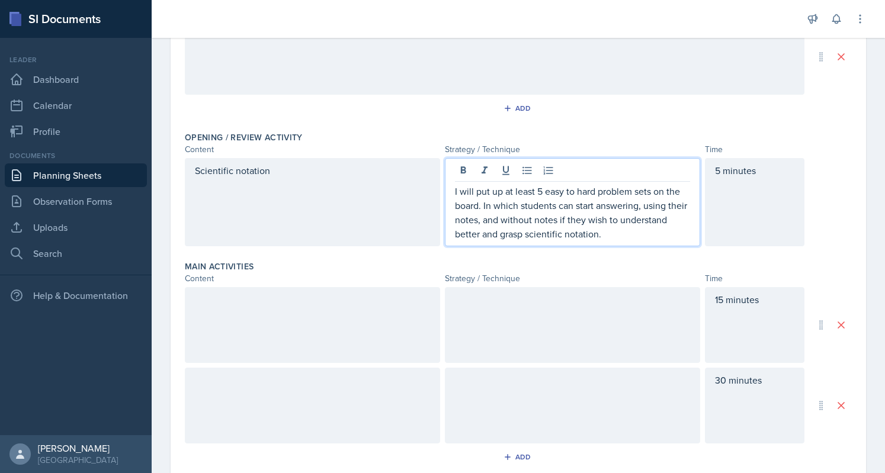
scroll to position [198, 0]
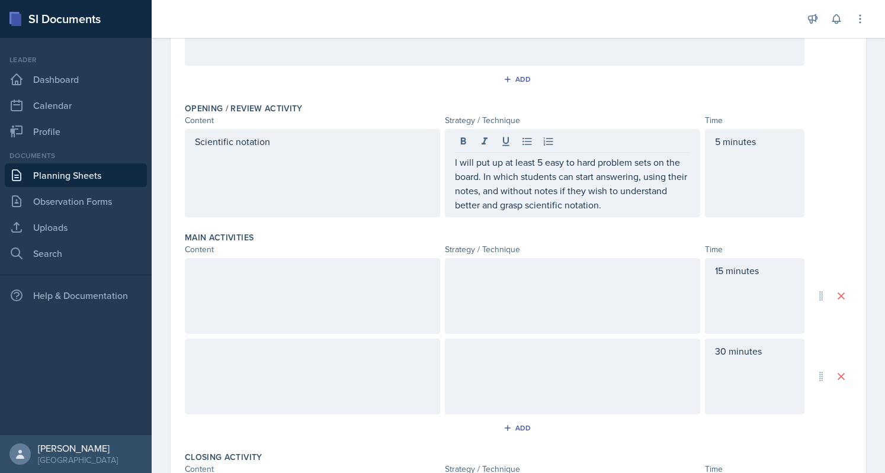
click at [368, 286] on div at bounding box center [312, 296] width 255 height 76
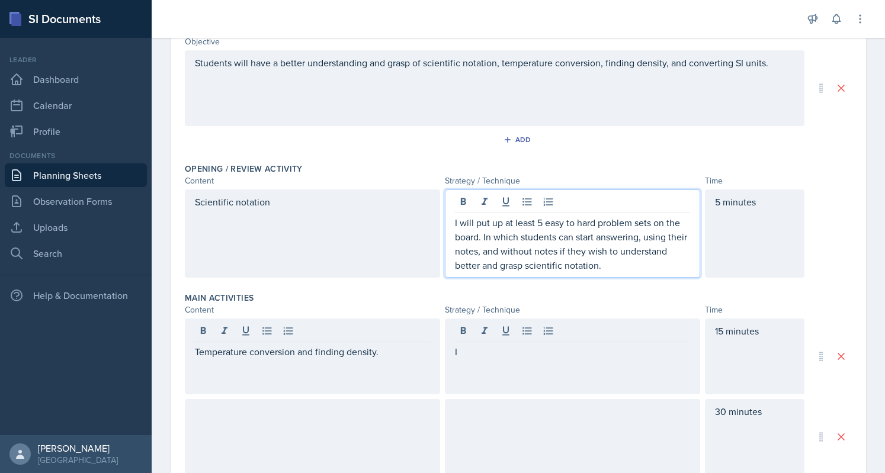
scroll to position [149, 0]
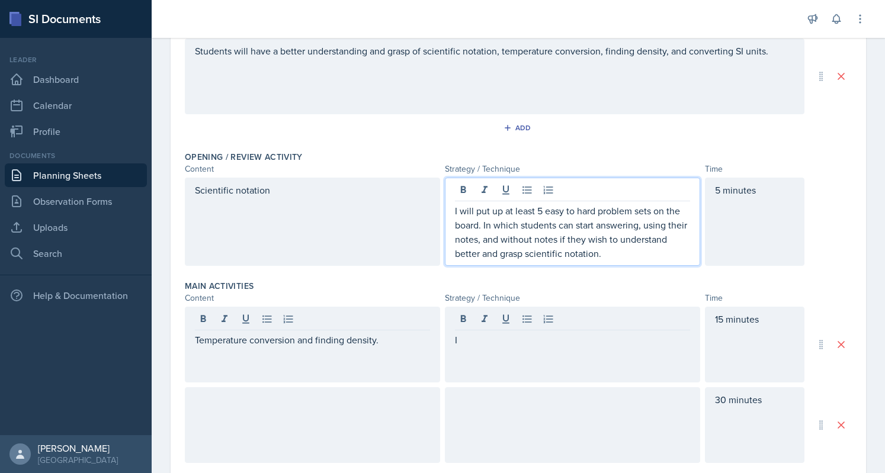
click at [654, 248] on p "I will put up at least 5 easy to hard problem sets on the board. In which stude…" at bounding box center [572, 232] width 235 height 57
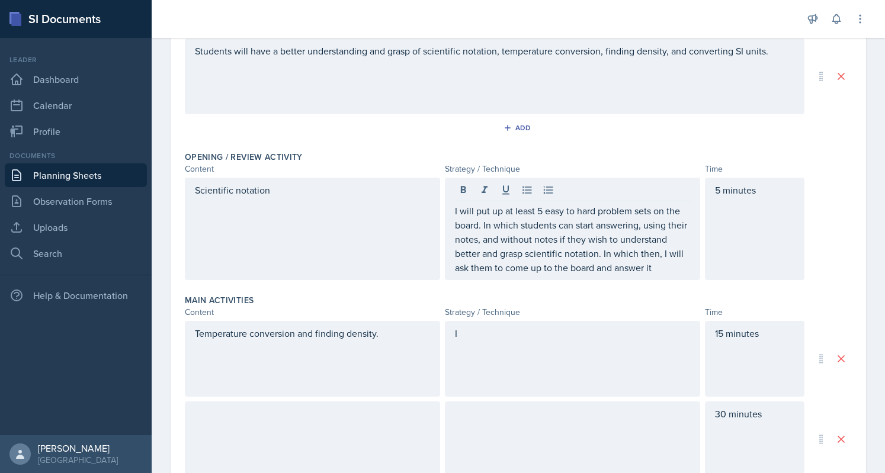
click at [574, 280] on div "I will put up at least 5 easy to hard problem sets on the board. In which stude…" at bounding box center [572, 229] width 255 height 102
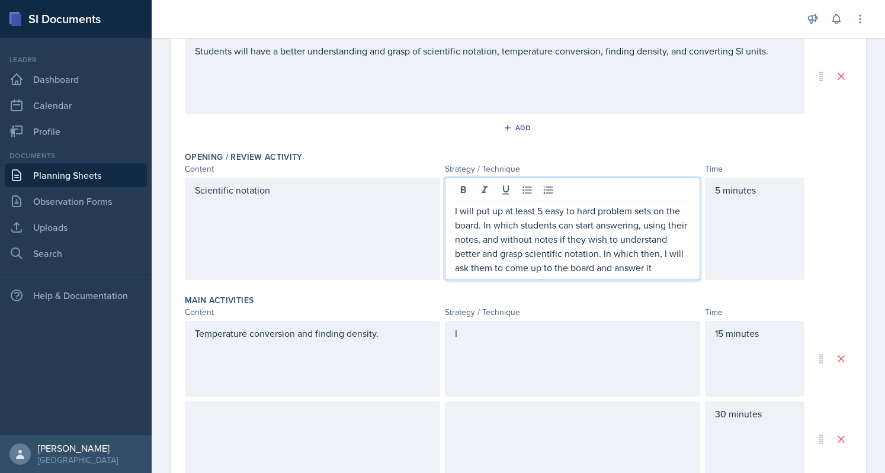
click at [557, 275] on p "I will put up at least 5 easy to hard problem sets on the board. In which stude…" at bounding box center [572, 239] width 235 height 71
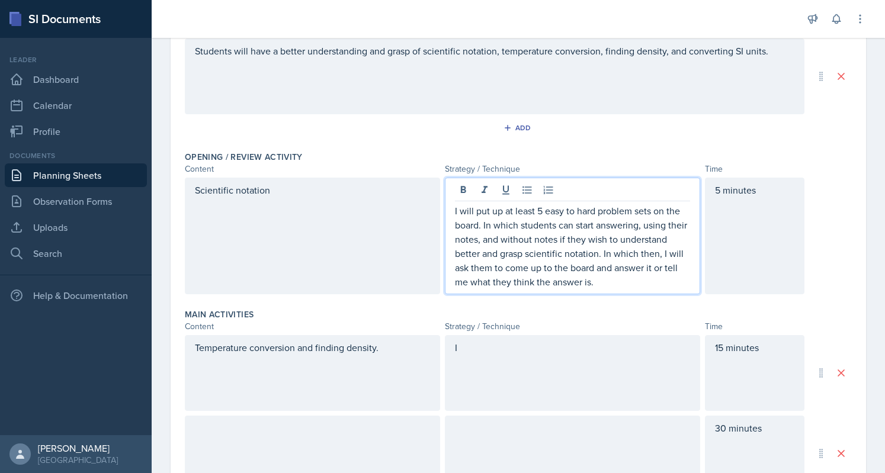
click at [659, 284] on p "I will put up at least 5 easy to hard problem sets on the board. In which stude…" at bounding box center [572, 246] width 235 height 85
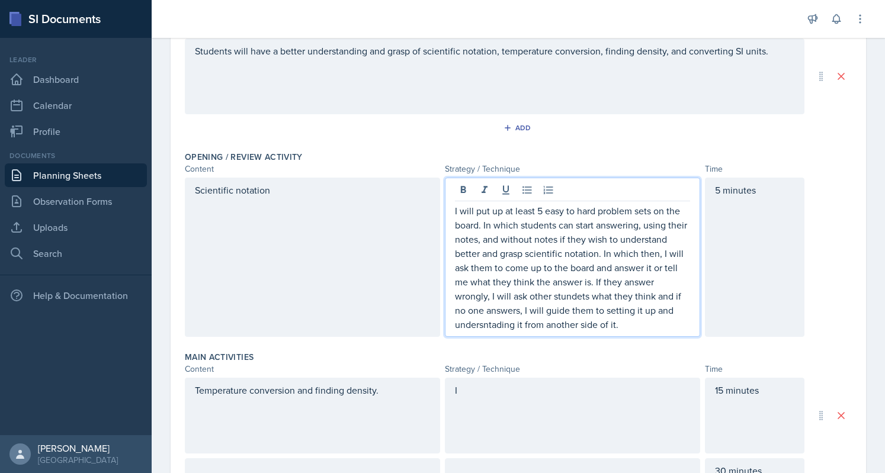
click at [594, 298] on p "I will put up at least 5 easy to hard problem sets on the board. In which stude…" at bounding box center [572, 268] width 235 height 128
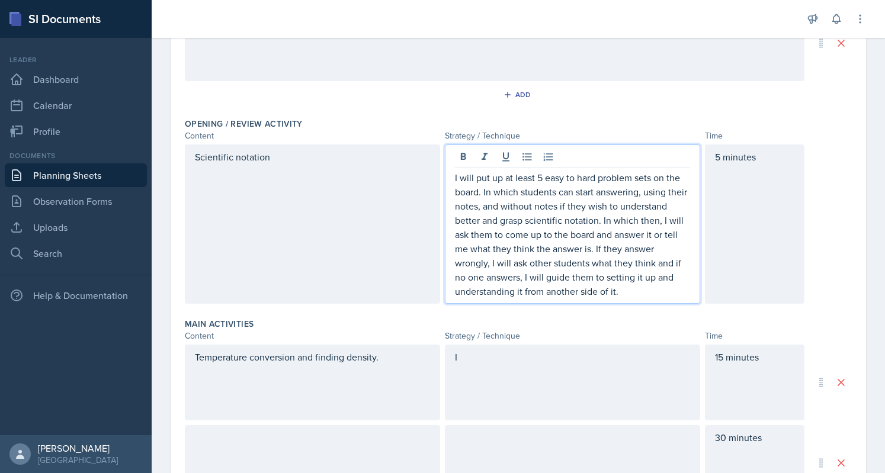
scroll to position [183, 0]
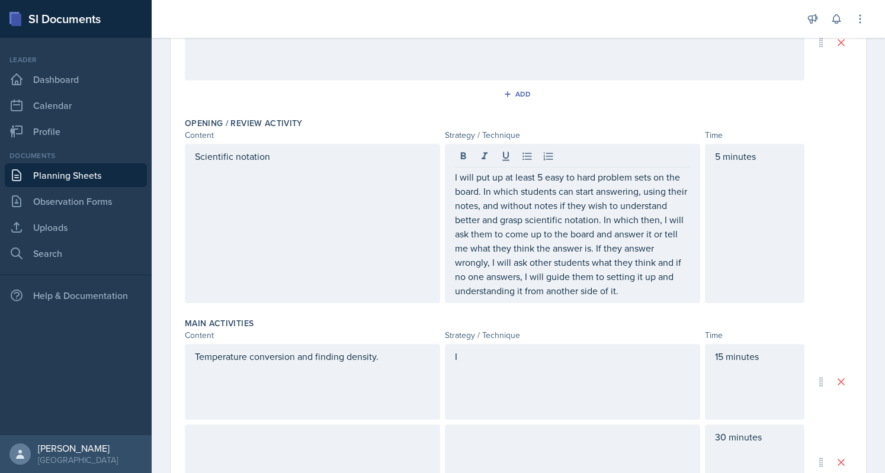
click at [558, 326] on div "Main Activities" at bounding box center [518, 323] width 667 height 12
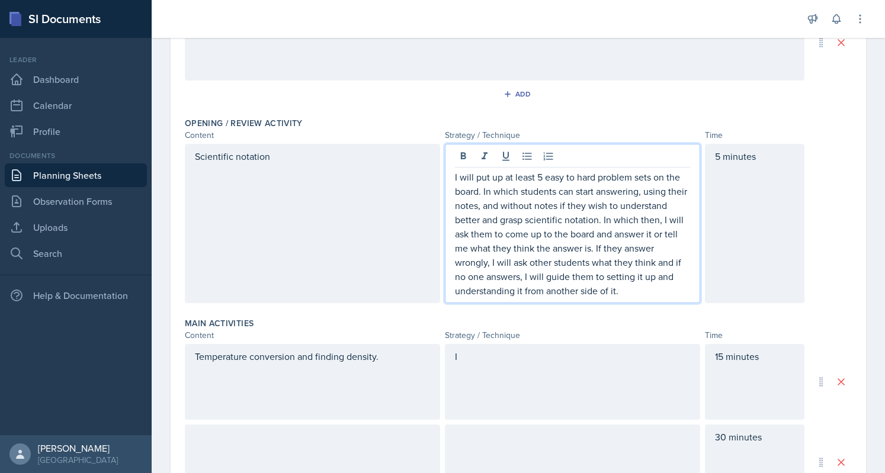
click at [546, 252] on p "I will put up at least 5 easy to hard problem sets on the board. In which stude…" at bounding box center [572, 234] width 235 height 128
click at [646, 296] on p "I will put up at least 5 easy to hard problem sets on the board. In which stude…" at bounding box center [572, 234] width 235 height 128
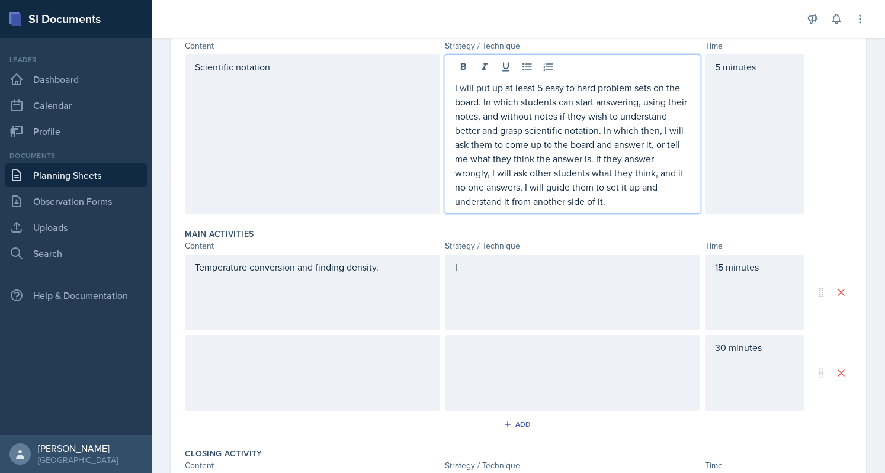
scroll to position [285, 0]
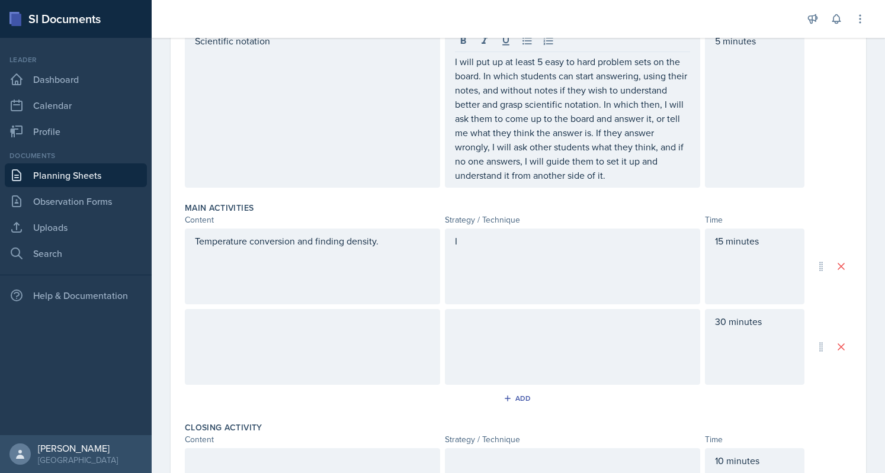
click at [571, 261] on div "I" at bounding box center [572, 267] width 255 height 76
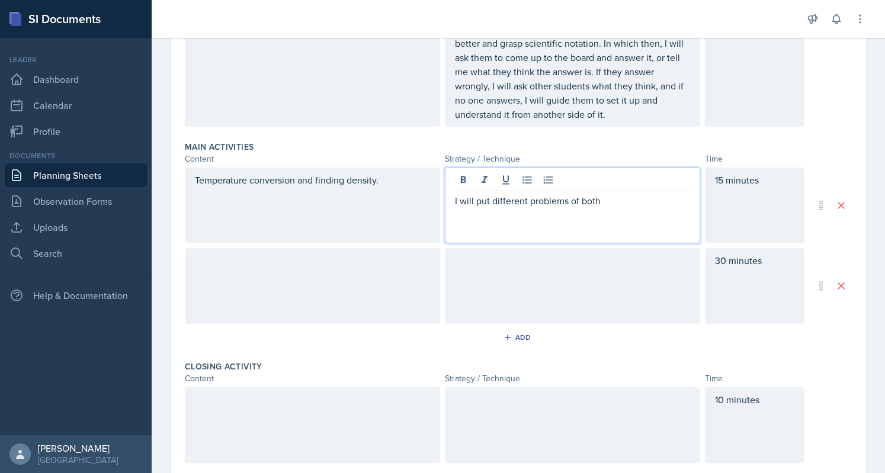
scroll to position [280, 0]
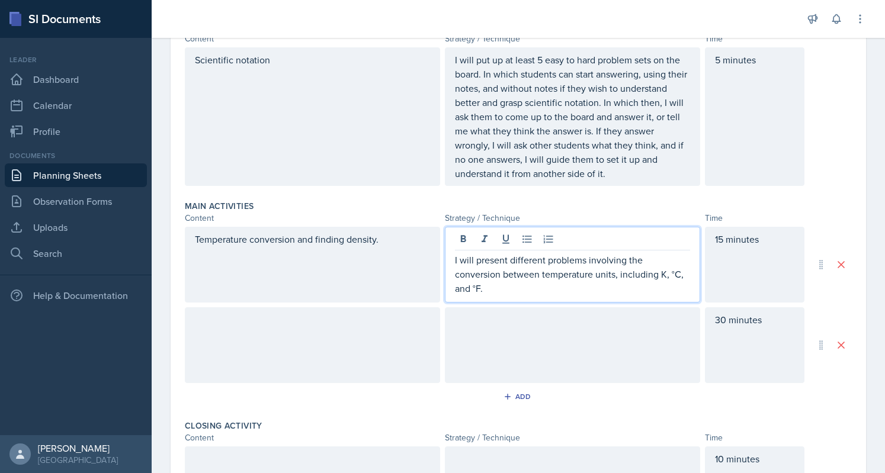
click at [516, 285] on p "I will present different problems involving the conversion between temperature …" at bounding box center [572, 274] width 235 height 43
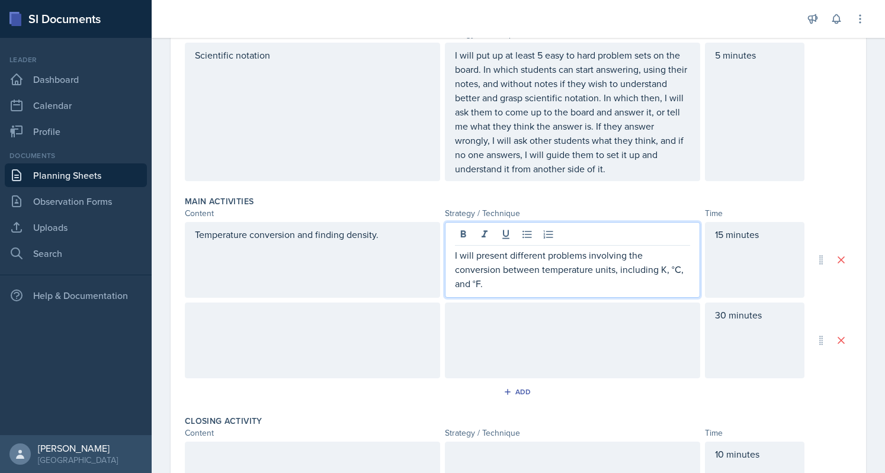
scroll to position [284, 0]
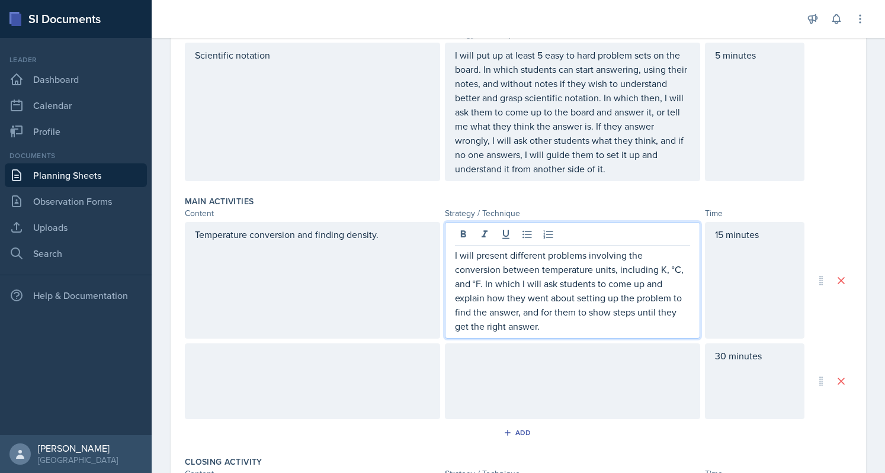
click at [606, 330] on p "I will present different problems involving the conversion between temperature …" at bounding box center [572, 290] width 235 height 85
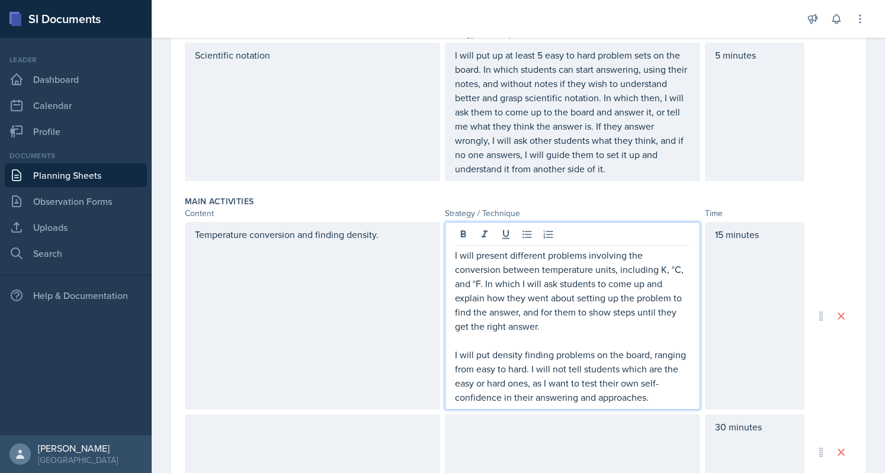
click at [659, 398] on p "I will put density finding problems on the board, ranging from easy to hard. I …" at bounding box center [572, 376] width 235 height 57
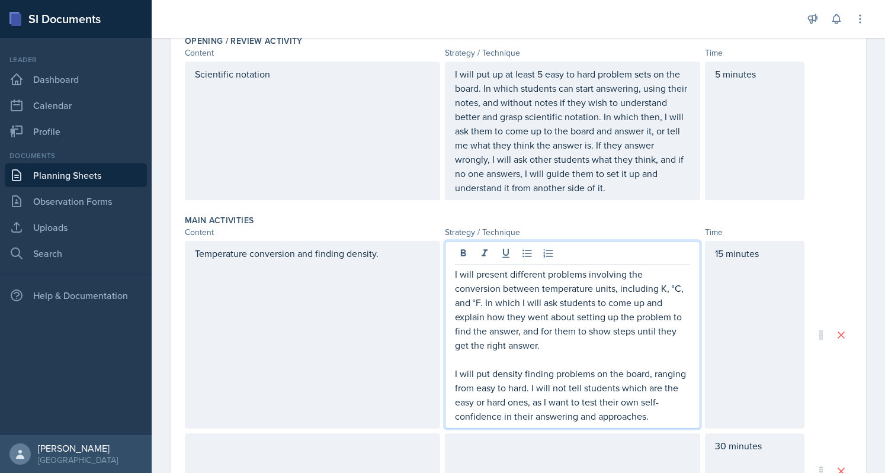
scroll to position [317, 0]
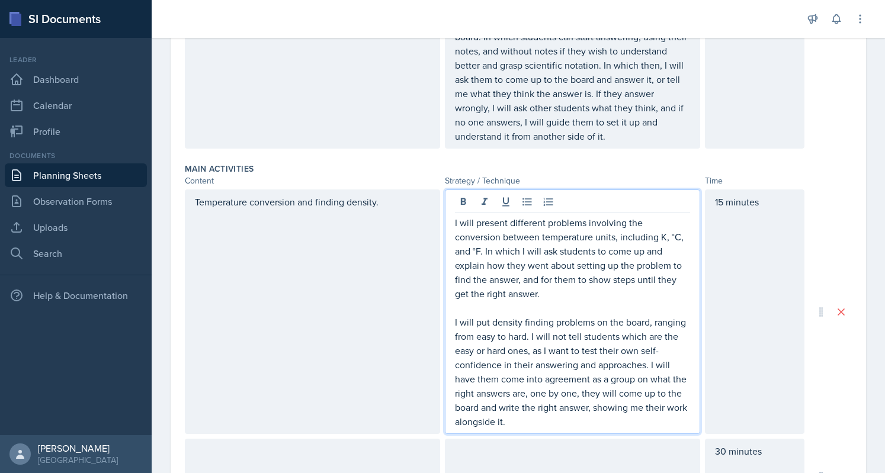
click at [528, 424] on p "I will put density finding problems on the board, ranging from easy to hard. I …" at bounding box center [572, 372] width 235 height 114
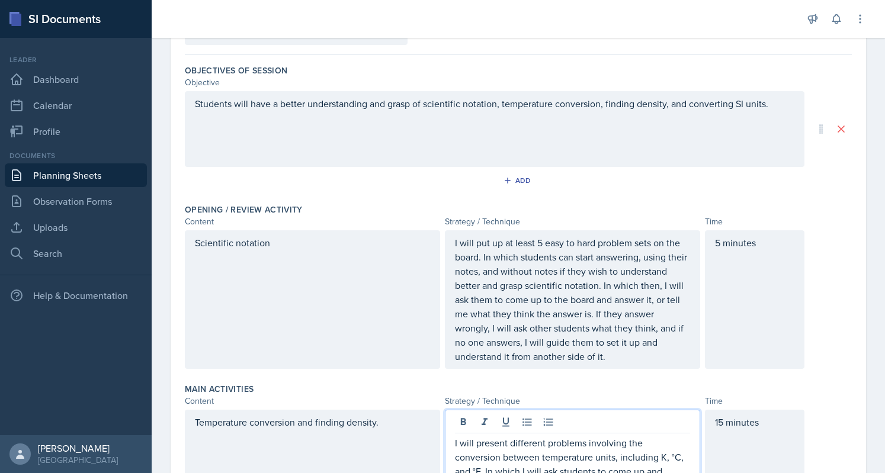
scroll to position [96, 0]
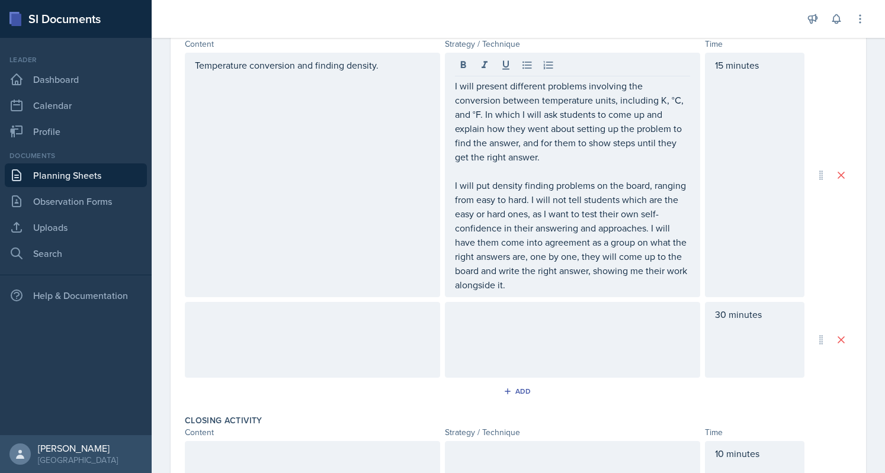
click at [357, 332] on div at bounding box center [312, 340] width 255 height 76
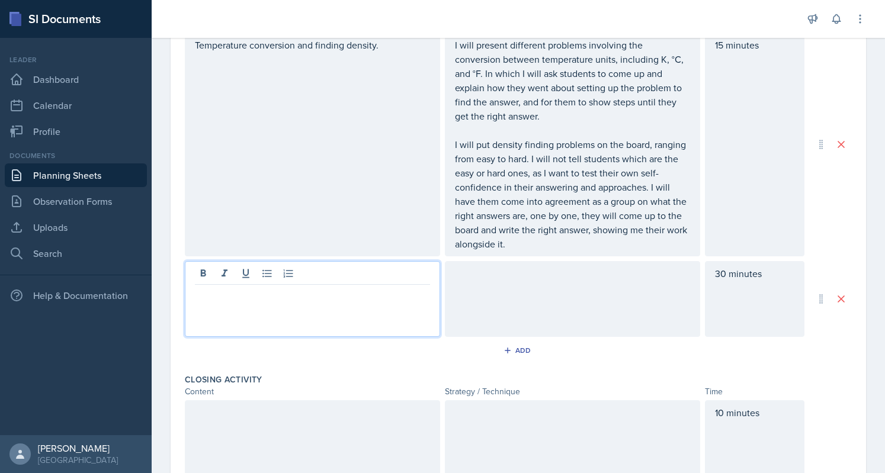
scroll to position [439, 0]
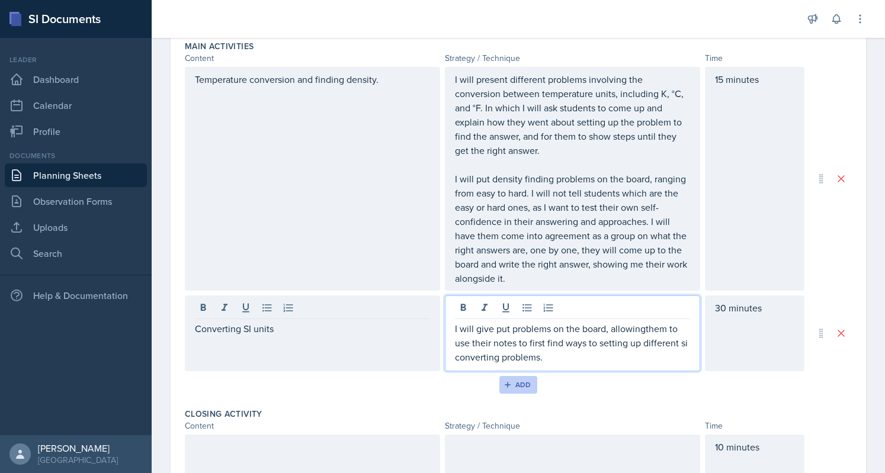
click at [500, 388] on button "Add" at bounding box center [518, 385] width 38 height 18
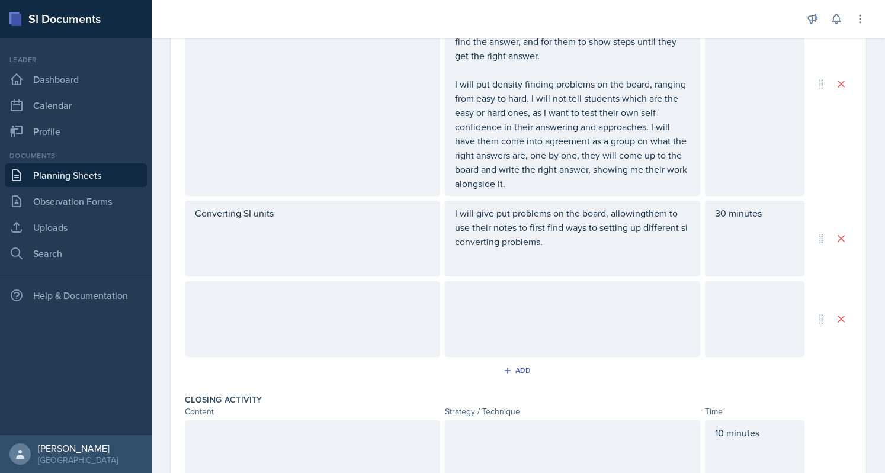
scroll to position [535, 0]
click at [830, 316] on button at bounding box center [840, 317] width 21 height 21
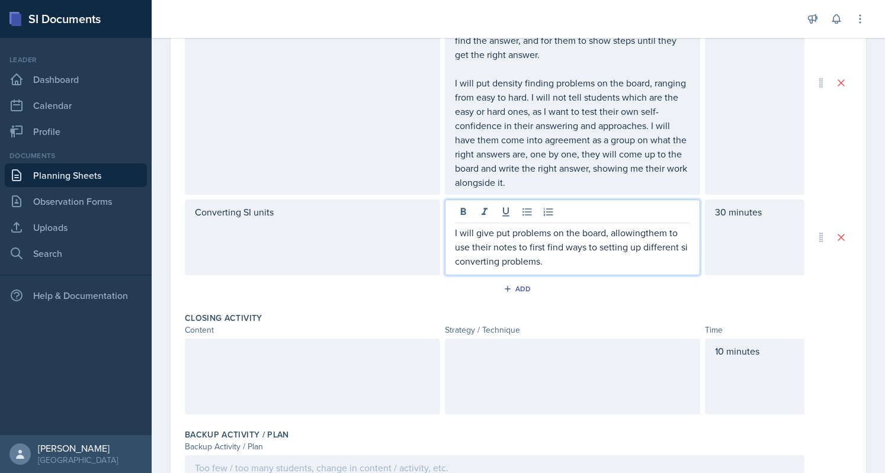
click at [628, 210] on div "I will give put problems on the board, allowingthem to use their notes to first…" at bounding box center [572, 238] width 255 height 76
click at [655, 248] on p "I will put problems on the board, allowing them to use their notes to first fin…" at bounding box center [572, 247] width 235 height 43
click at [535, 259] on p "I will put problems on the board, allowing them to use their notes to first fin…" at bounding box center [572, 247] width 235 height 43
click at [555, 261] on p "I will put problems on the board, allowing them to use their notes to first fin…" at bounding box center [572, 247] width 235 height 43
click at [4, 344] on nav "Leader Dashboard Calendar Profile Documents Planning Sheets Observation Forms U…" at bounding box center [76, 236] width 152 height 397
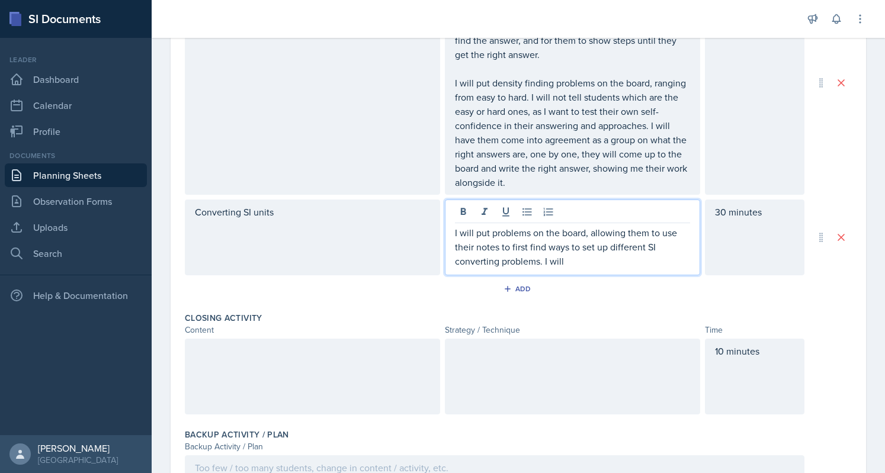
click at [589, 240] on p "I will put problems on the board, allowing them to use their notes to first fin…" at bounding box center [572, 247] width 235 height 43
click at [562, 271] on div "I will put problems on the board, allowing them to use their notes to first fin…" at bounding box center [572, 238] width 255 height 76
click at [566, 259] on p "I will put problems on the board, allowing them to use their notes to first fin…" at bounding box center [572, 247] width 235 height 43
click at [600, 245] on p "I will put problems on the board, allowing them to use their notes to first fin…" at bounding box center [572, 247] width 235 height 43
click at [604, 244] on p "I will put problems on the board, allowing them to use their notes to first fin…" at bounding box center [572, 247] width 235 height 43
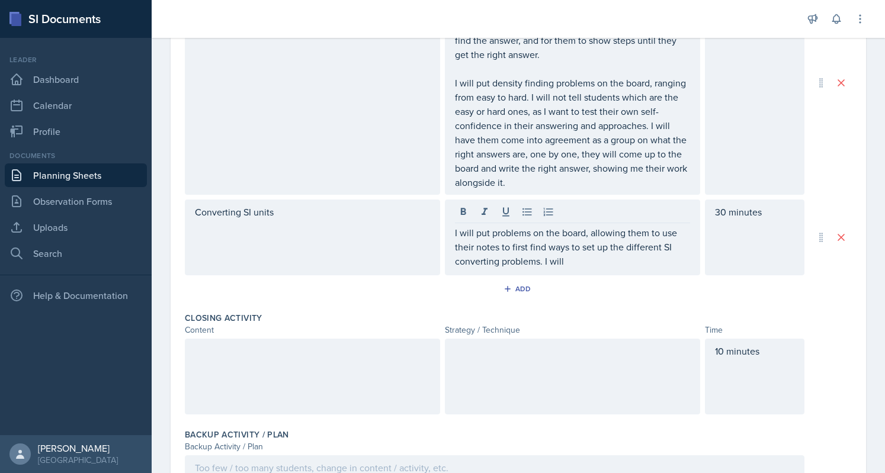
click at [576, 268] on div "I will put problems on the board, allowing them to use their notes to first fin…" at bounding box center [572, 238] width 255 height 76
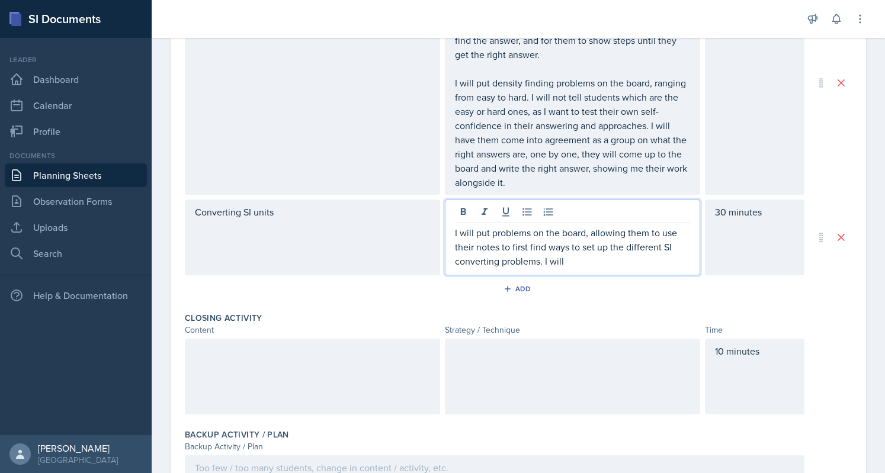
click at [564, 256] on p "I will put problems on the board, allowing them to use their notes to first fin…" at bounding box center [572, 247] width 235 height 43
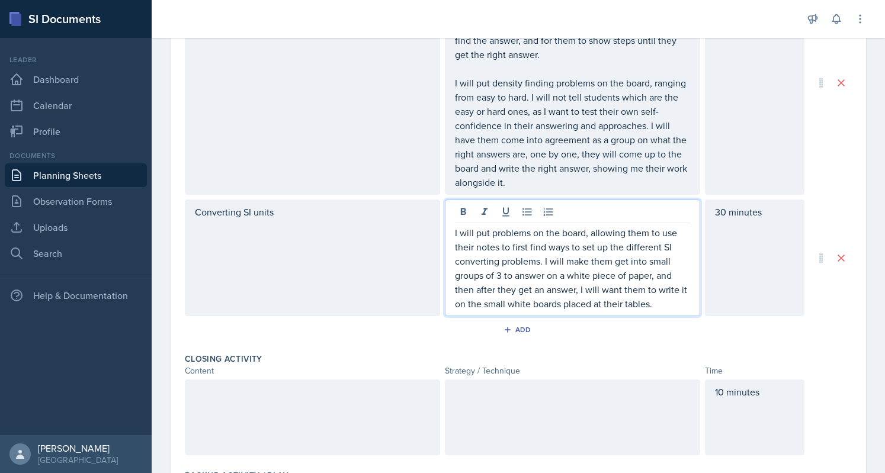
click at [655, 304] on p "I will put problems on the board, allowing them to use their notes to first fin…" at bounding box center [572, 268] width 235 height 85
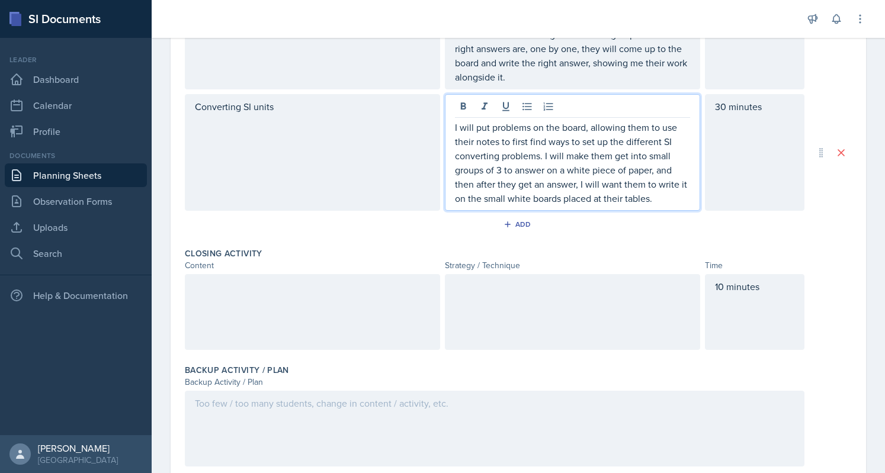
scroll to position [643, 0]
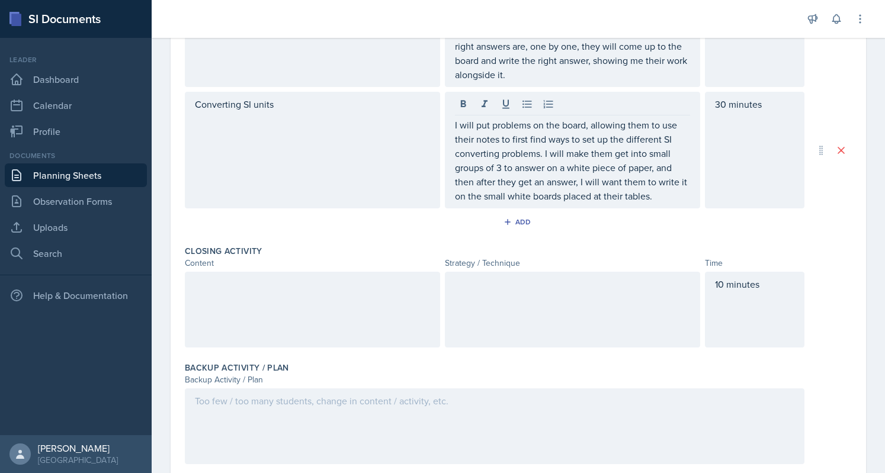
click at [325, 296] on div at bounding box center [312, 310] width 255 height 76
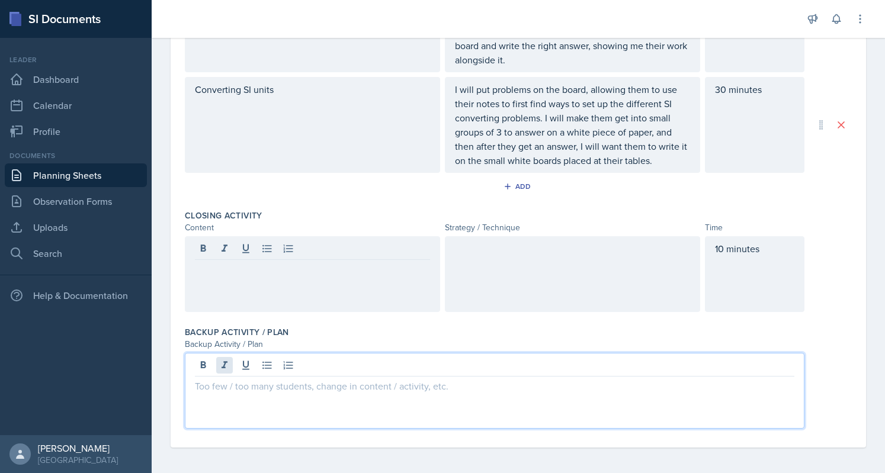
click at [219, 369] on div at bounding box center [494, 391] width 619 height 76
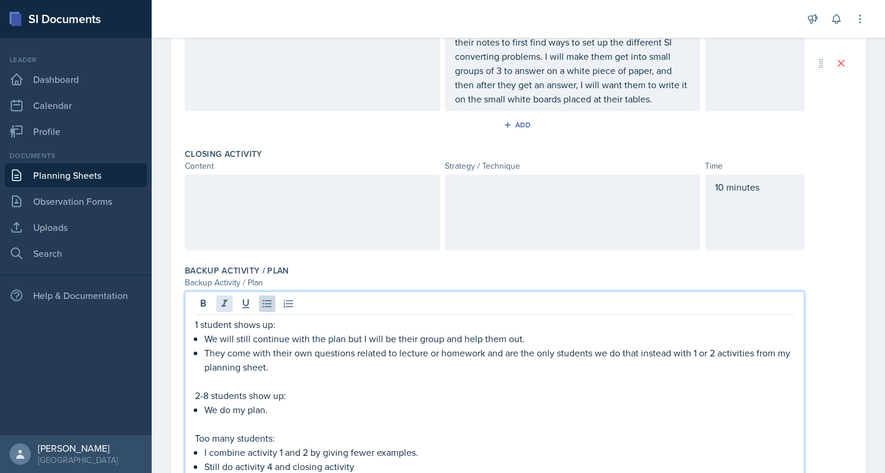
scroll to position [768, 0]
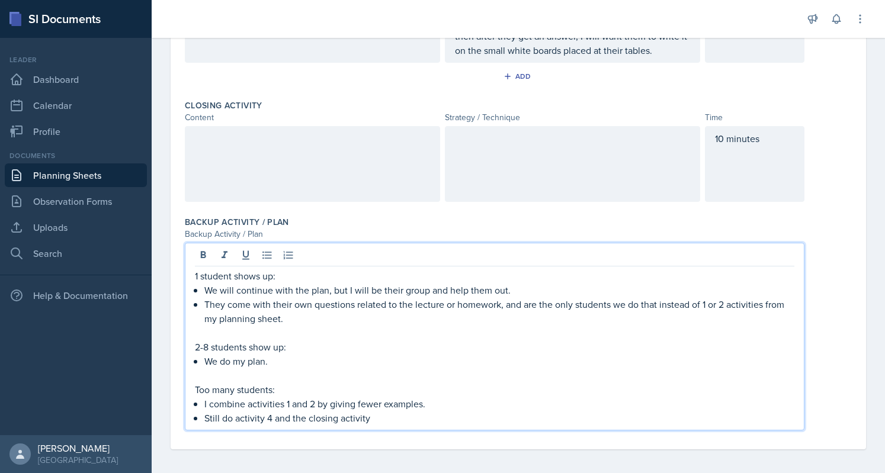
click at [521, 327] on p at bounding box center [494, 333] width 599 height 14
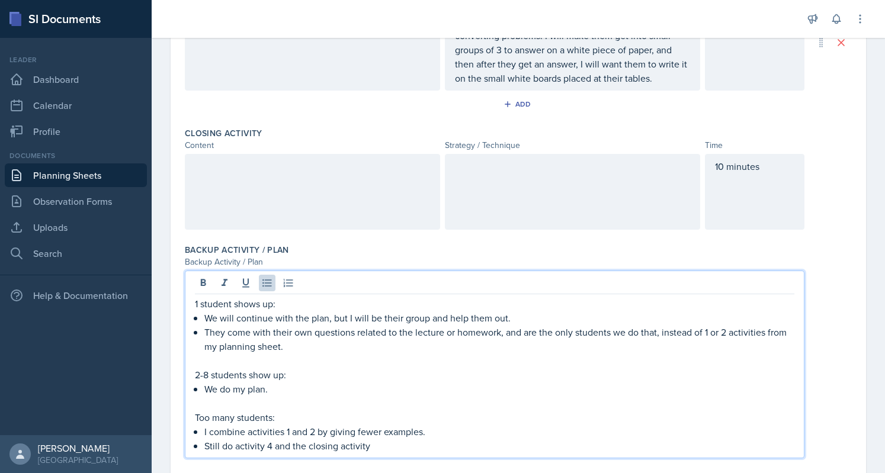
scroll to position [740, 0]
click at [245, 427] on p "I combine activities 1 and 2 by giving fewer examples." at bounding box center [499, 432] width 590 height 14
click at [291, 441] on p "Still do activity 4 and the closing activity" at bounding box center [499, 446] width 590 height 14
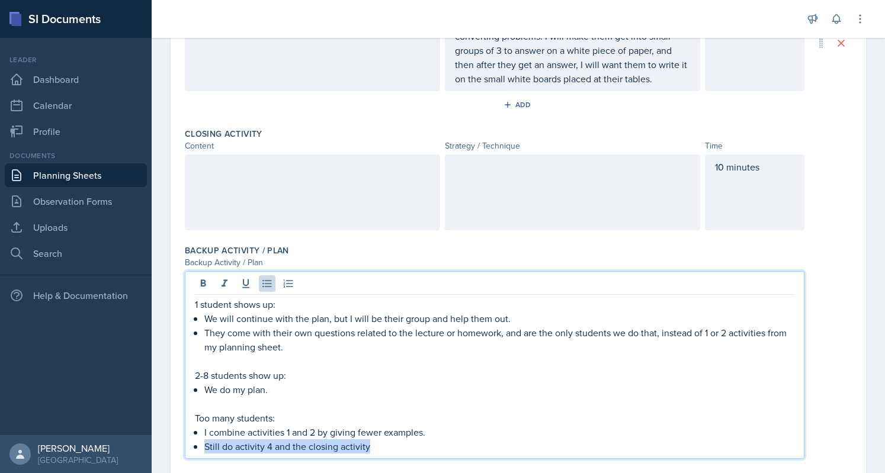
click at [285, 442] on p "Still do activity 4 and the closing activity" at bounding box center [499, 446] width 590 height 14
drag, startPoint x: 235, startPoint y: 444, endPoint x: 291, endPoint y: 447, distance: 56.4
click at [291, 447] on p "Still do activity 4 and the closing activity" at bounding box center [499, 446] width 590 height 14
click at [368, 364] on p at bounding box center [494, 361] width 599 height 14
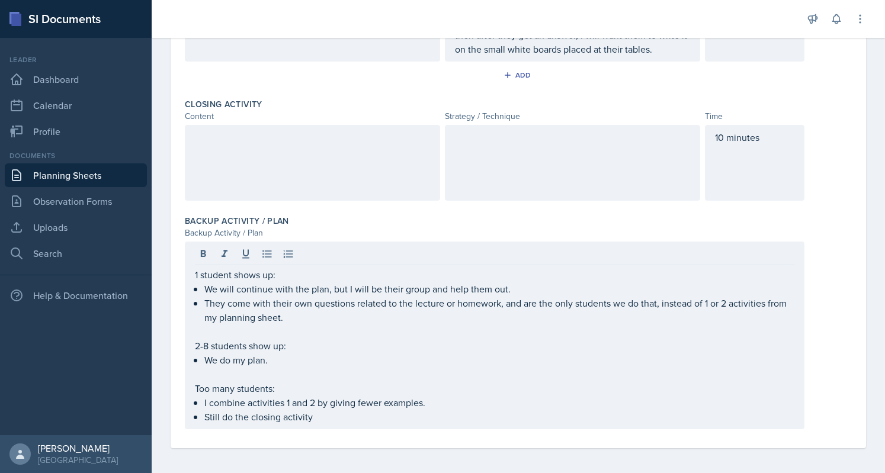
click at [254, 164] on div at bounding box center [312, 163] width 255 height 76
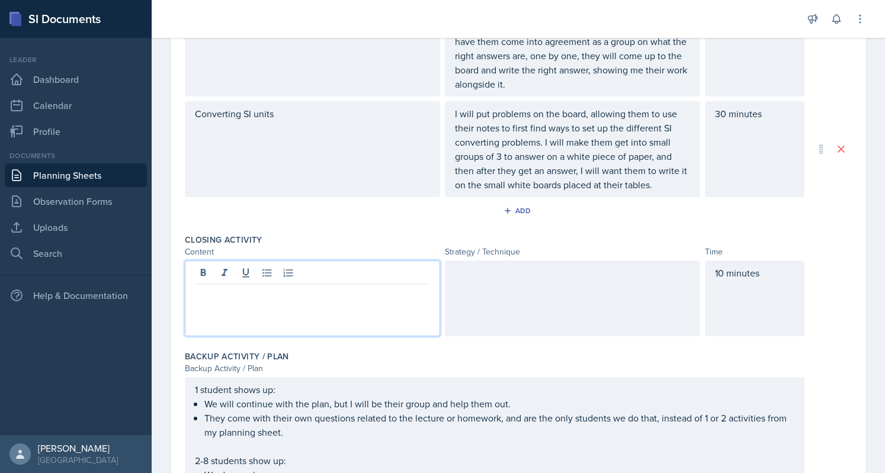
scroll to position [634, 0]
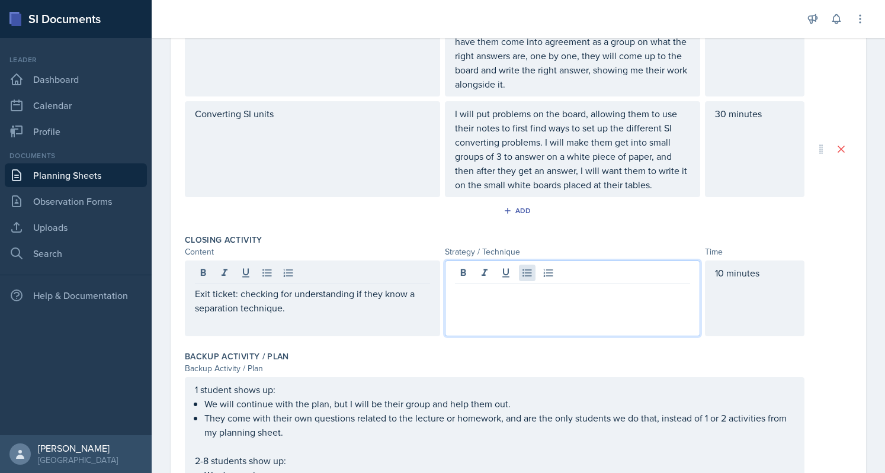
click at [522, 275] on div at bounding box center [572, 299] width 255 height 76
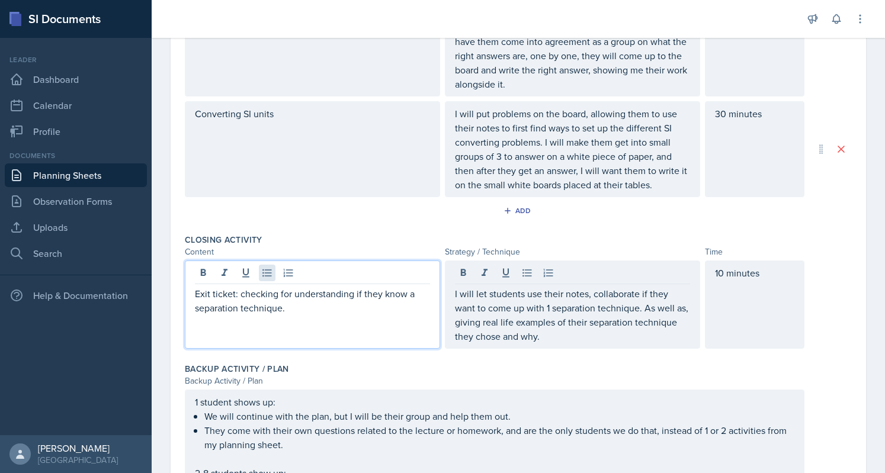
click at [264, 277] on div "Exit ticket: checking for understanding if they know a separation technique." at bounding box center [312, 305] width 255 height 88
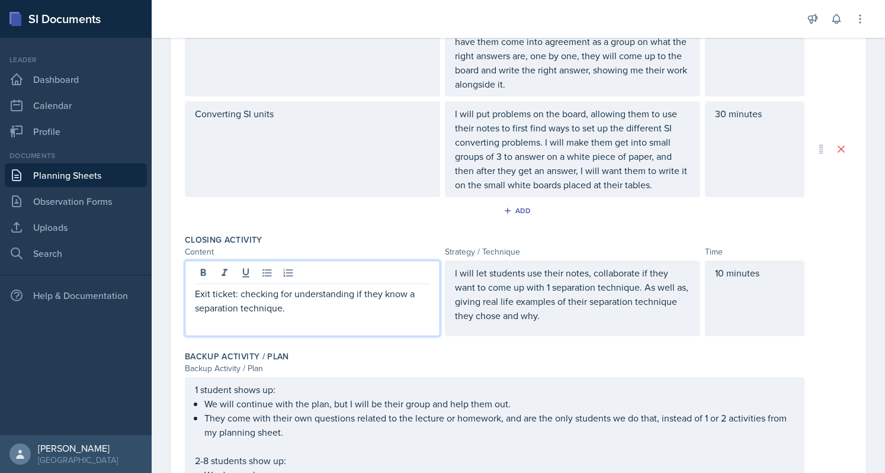
click at [317, 306] on p "Exit ticket: checking for understanding if they know a separation technique." at bounding box center [312, 301] width 235 height 28
drag, startPoint x: 406, startPoint y: 288, endPoint x: 425, endPoint y: 309, distance: 27.2
click at [425, 309] on p "Exit ticket: checking for understanding if they know a separation technique." at bounding box center [312, 301] width 235 height 28
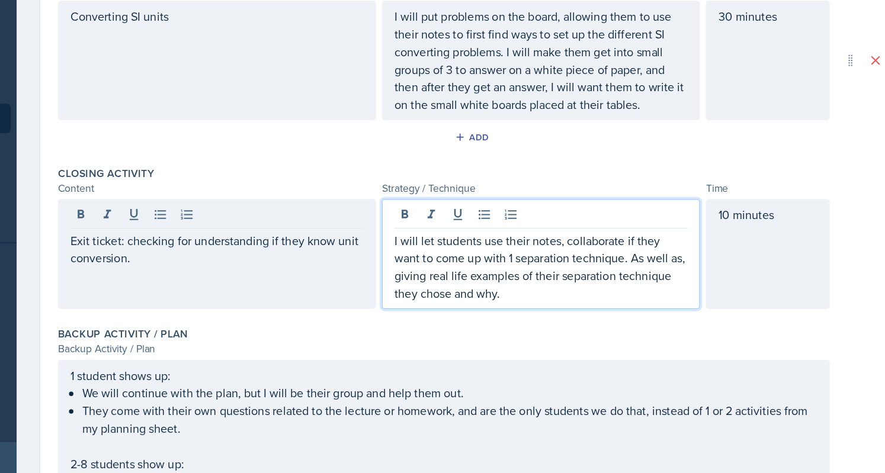
scroll to position [675, 0]
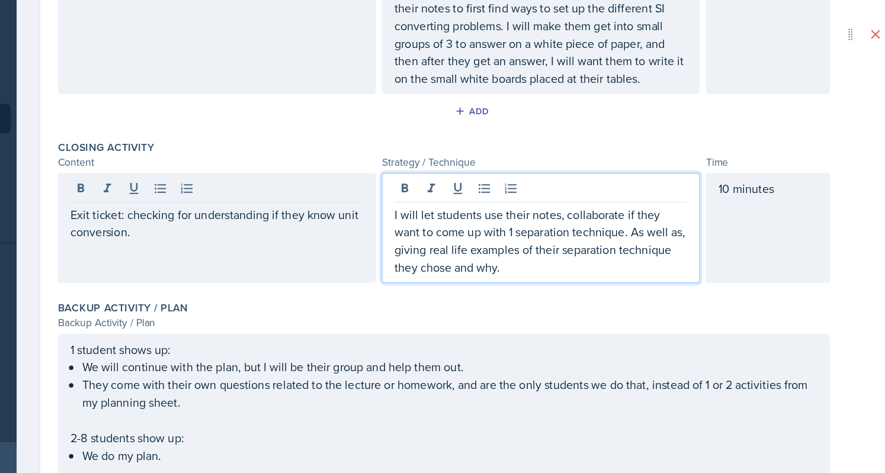
drag, startPoint x: 627, startPoint y: 249, endPoint x: 627, endPoint y: 270, distance: 20.7
click at [627, 270] on p "I will let students use their notes, collaborate if they want to come up with 1…" at bounding box center [572, 273] width 235 height 57
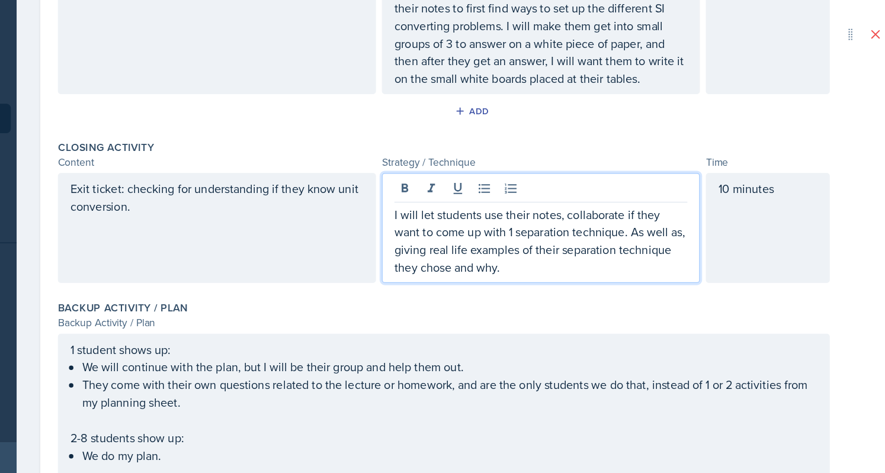
click at [530, 278] on p "I will let students use their notes, collaborate if they want to come up with 1…" at bounding box center [572, 273] width 235 height 57
drag, startPoint x: 635, startPoint y: 243, endPoint x: 471, endPoint y: 268, distance: 165.2
click at [471, 268] on p "I will let students use their notes, collaborate if they want to come up with 1…" at bounding box center [572, 273] width 235 height 57
drag, startPoint x: 490, startPoint y: 264, endPoint x: 577, endPoint y: 262, distance: 87.1
click at [577, 262] on p "I will let students use their notes, collaborate to come up with 1 separation t…" at bounding box center [572, 273] width 235 height 57
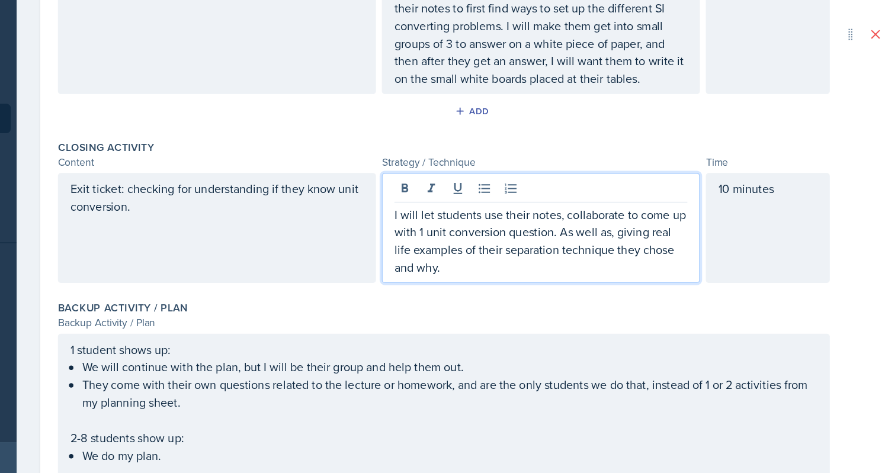
drag, startPoint x: 595, startPoint y: 265, endPoint x: 605, endPoint y: 287, distance: 23.3
click at [605, 307] on div "Closing Activity Content Strategy / Technique Time Exit ticket: checking for un…" at bounding box center [518, 252] width 667 height 129
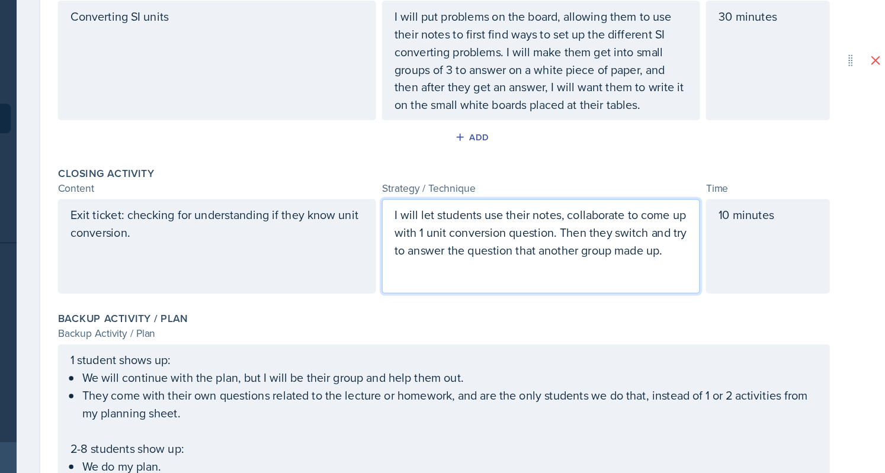
click at [525, 288] on p "I will let students use their notes, collaborate to come up with 1 unit convers…" at bounding box center [572, 266] width 235 height 43
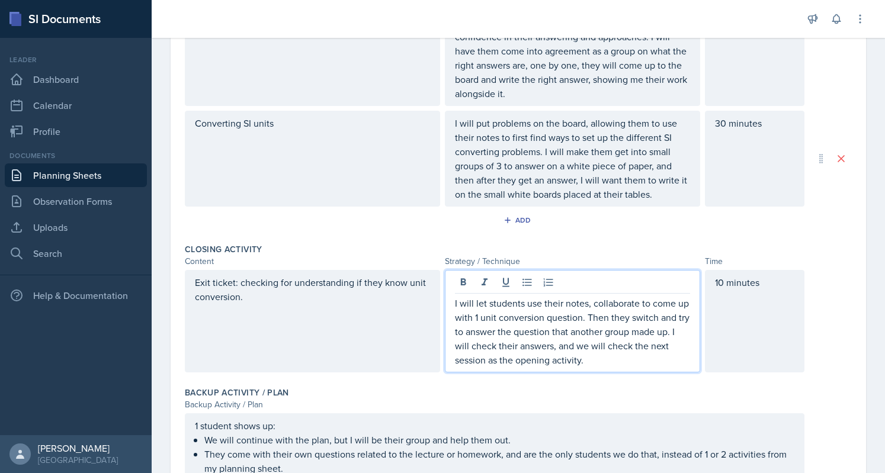
scroll to position [625, 0]
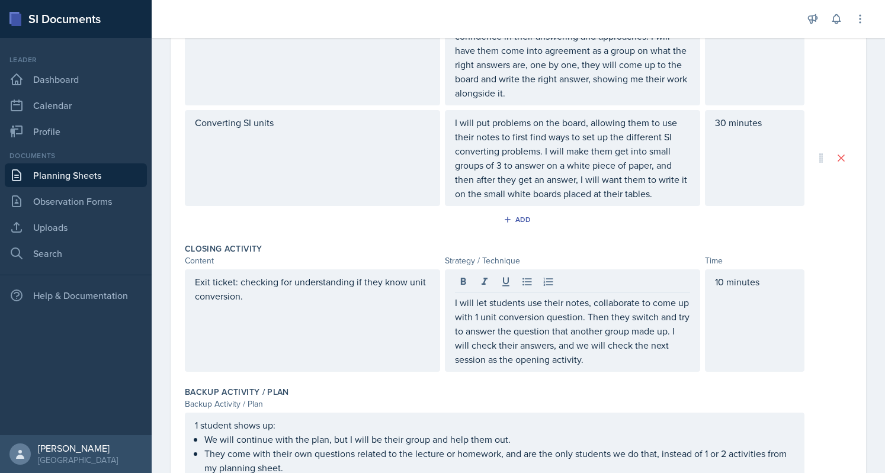
click at [390, 258] on div "Content" at bounding box center [312, 261] width 255 height 12
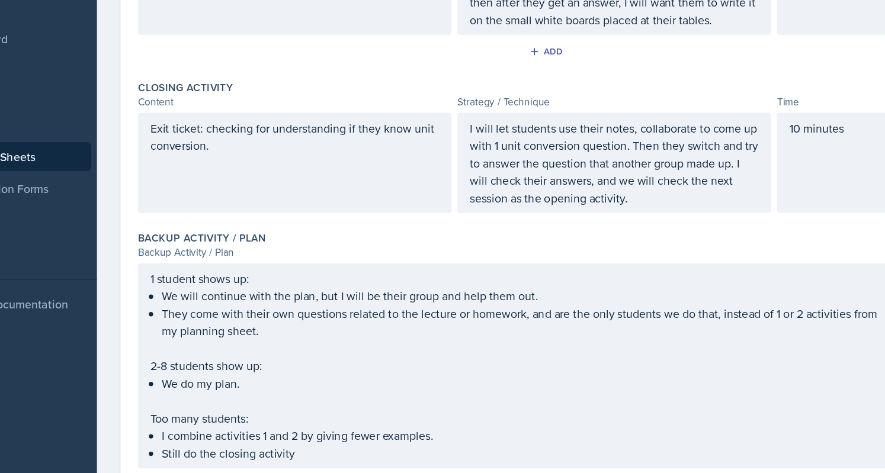
scroll to position [775, 0]
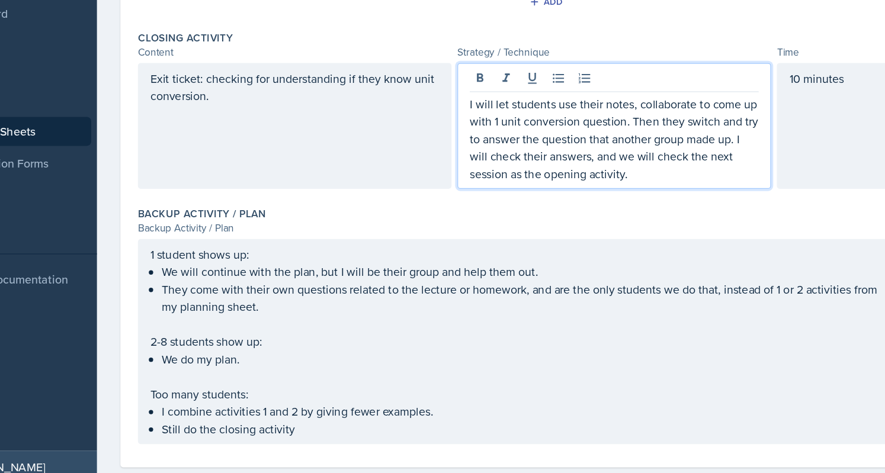
drag, startPoint x: 578, startPoint y: 168, endPoint x: 578, endPoint y: 188, distance: 20.7
click at [578, 188] on p "I will let students use their notes, collaborate to come up with 1 unit convers…" at bounding box center [572, 181] width 235 height 71
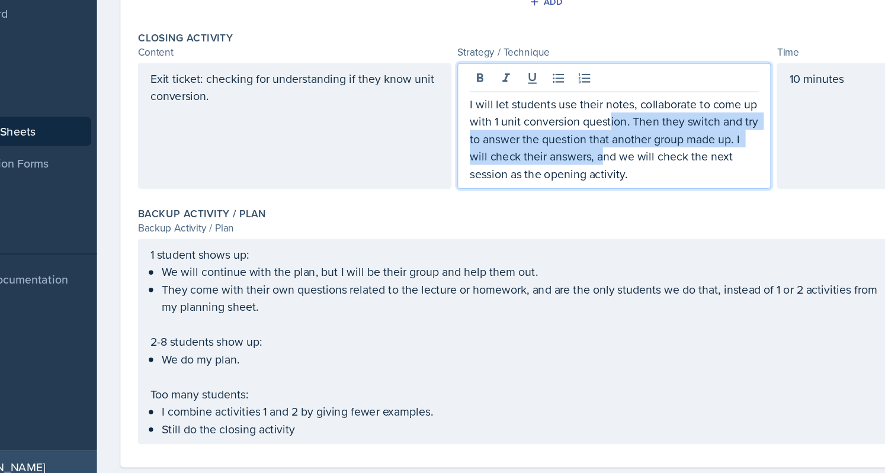
click at [578, 188] on p "I will let students use their notes, collaborate to come up with 1 unit convers…" at bounding box center [572, 181] width 235 height 71
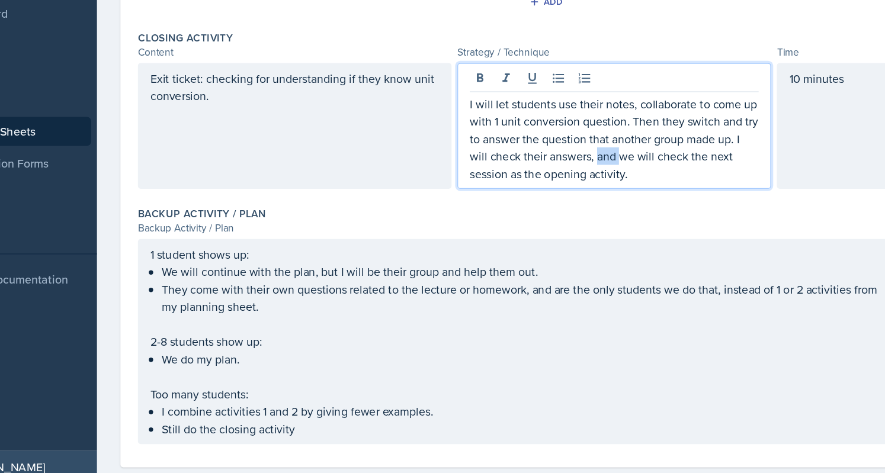
click at [578, 188] on p "I will let students use their notes, collaborate to come up with 1 unit convers…" at bounding box center [572, 181] width 235 height 71
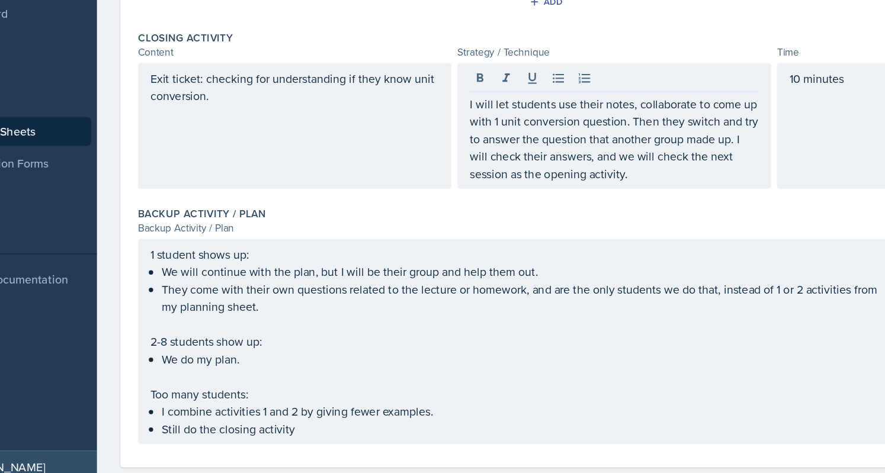
click at [582, 232] on div "Backup Activity / Plan Backup Activity / Plan 1 student shows up: We will conti…" at bounding box center [518, 336] width 667 height 208
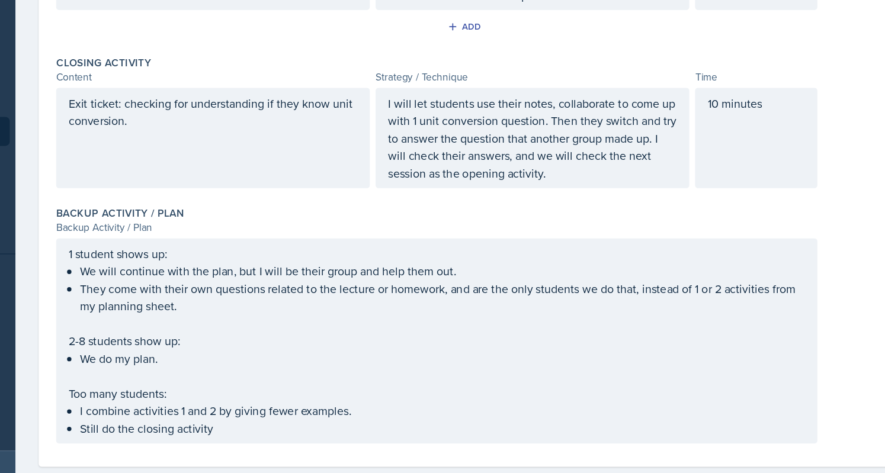
click at [491, 255] on div "Backup Activity / Plan" at bounding box center [494, 254] width 619 height 12
click at [493, 223] on div "Closing Activity Content Strategy / Technique Time Exit ticket: checking for un…" at bounding box center [518, 169] width 667 height 123
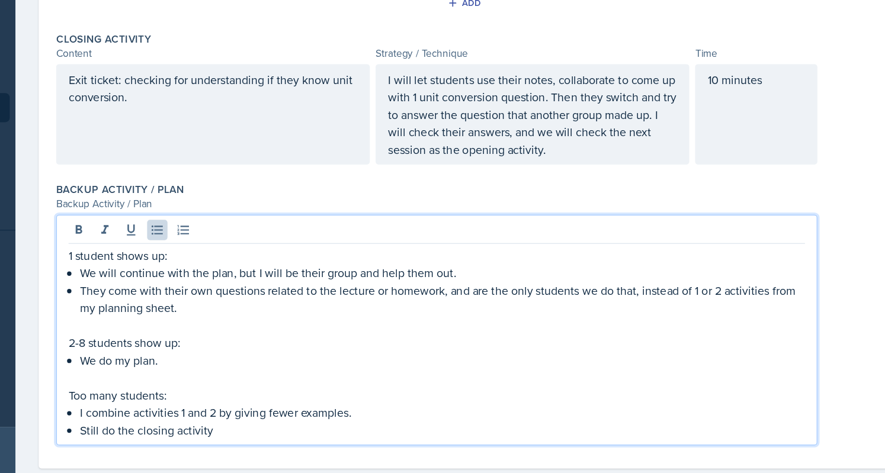
scroll to position [775, 0]
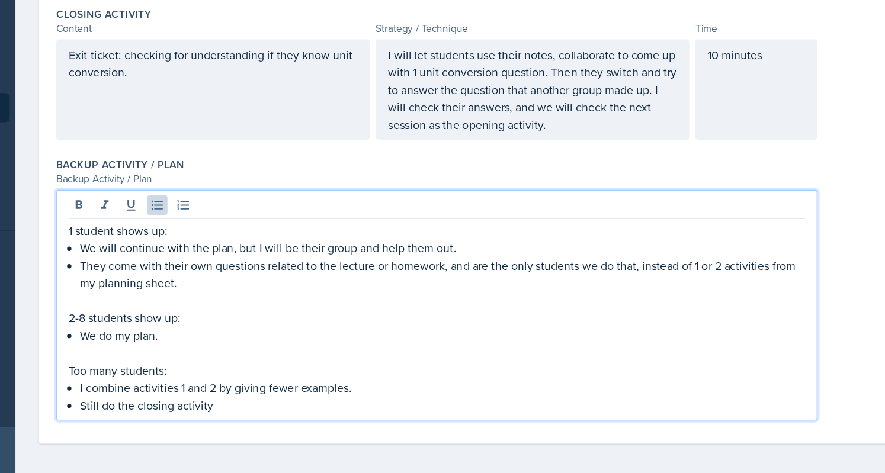
drag, startPoint x: 490, startPoint y: 310, endPoint x: 490, endPoint y: 329, distance: 19.0
click at [490, 329] on div "1 student shows up: We will continue with the plan, but I will be their group a…" at bounding box center [494, 346] width 599 height 156
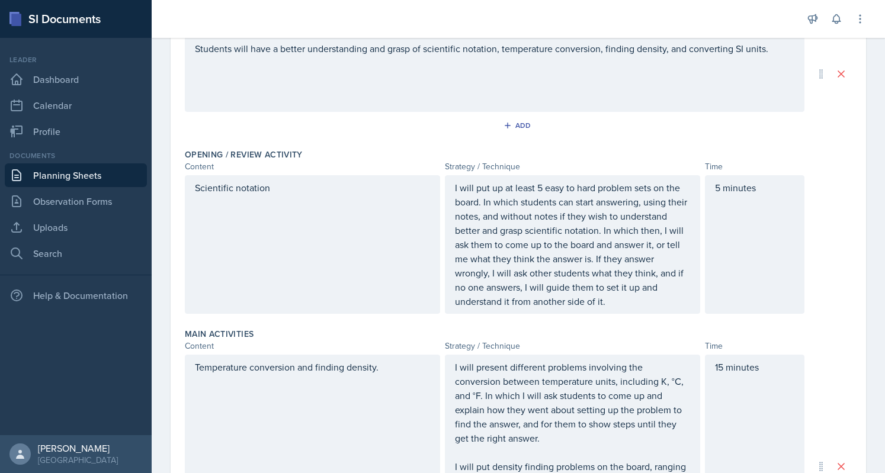
scroll to position [0, 0]
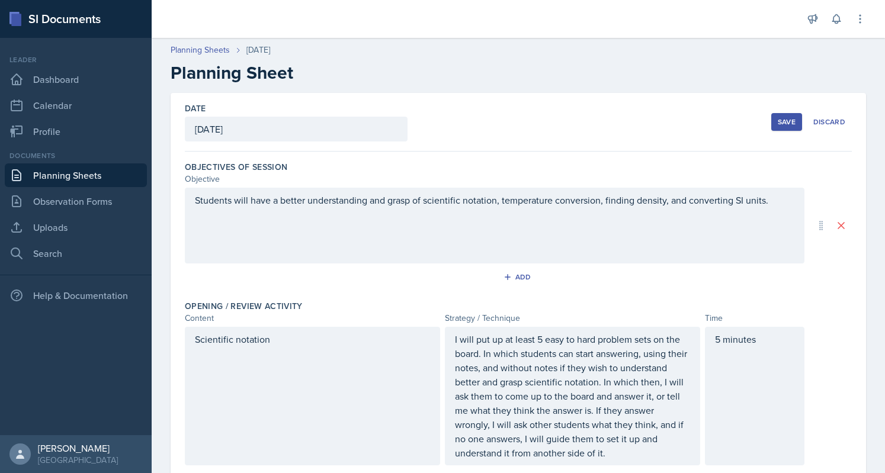
click at [786, 117] on div "Save" at bounding box center [787, 121] width 18 height 9
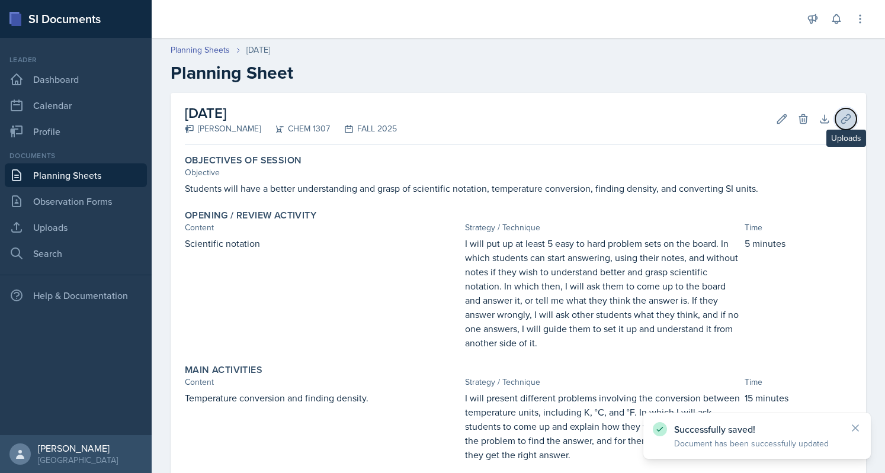
click at [840, 116] on icon at bounding box center [846, 119] width 12 height 12
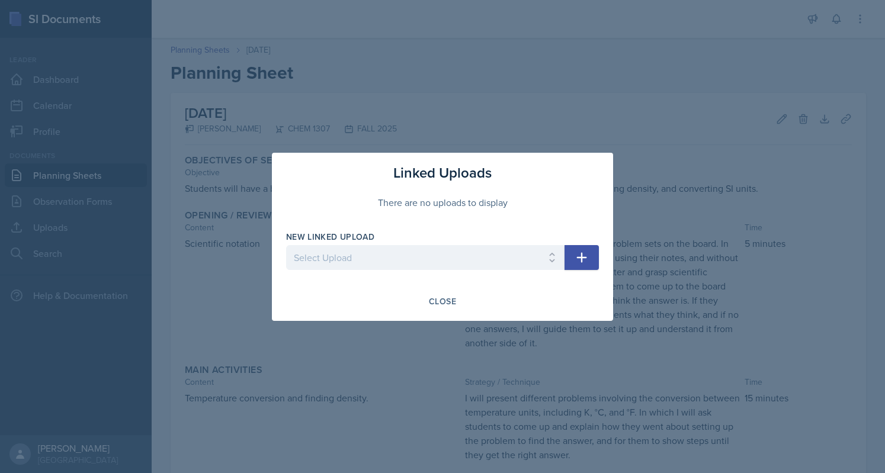
click at [506, 245] on div "New Linked Upload Select Upload Chem 1307 Session plan with material Homework 1…" at bounding box center [425, 256] width 278 height 51
click at [572, 262] on button "button" at bounding box center [581, 257] width 34 height 25
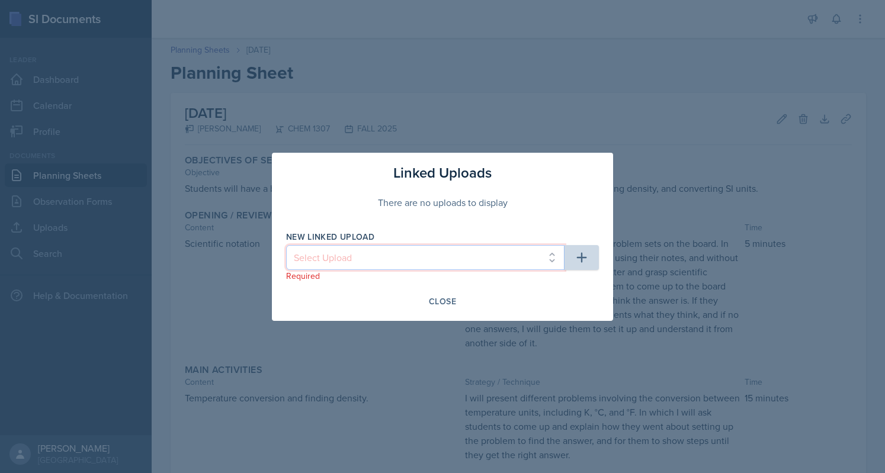
click at [380, 261] on select "Select Upload Chem 1307 Session plan with material Homework 1 Session 2" at bounding box center [425, 257] width 278 height 25
select select "40341a09-4f3f-4308-9adf-cbbc652f07db"
click at [286, 245] on select "Select Upload Chem 1307 Session plan with material Homework 1 Session 2" at bounding box center [425, 257] width 278 height 25
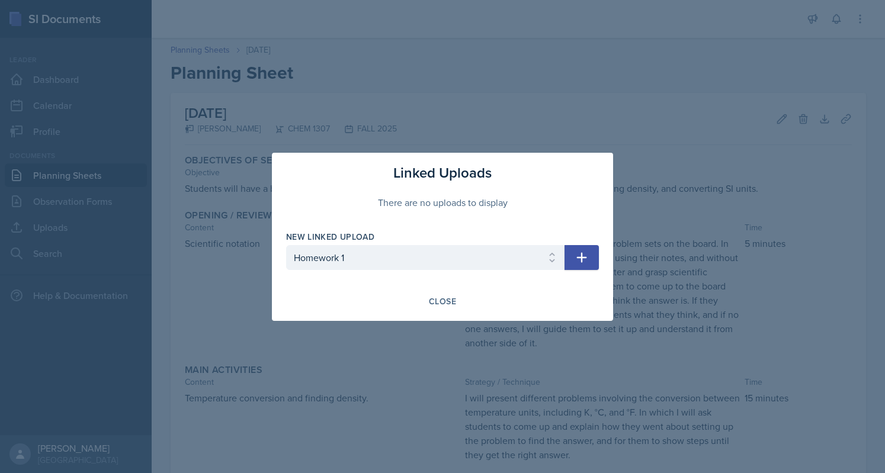
click at [574, 258] on icon "button" at bounding box center [581, 258] width 14 height 14
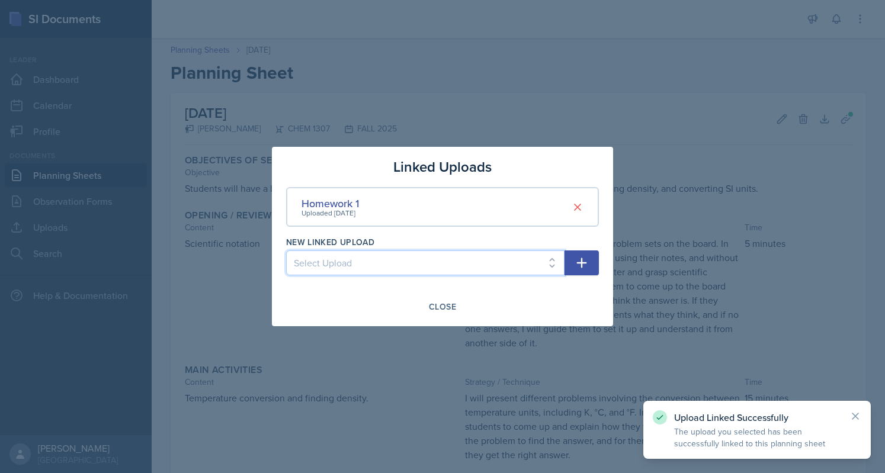
click at [525, 267] on select "Select Upload Chem 1307 Session plan with material Session 2" at bounding box center [425, 263] width 278 height 25
select select "02ee7291-0f27-455d-9f63-09bd69b8f49b"
click at [286, 251] on select "Select Upload Chem 1307 Session plan with material Session 2" at bounding box center [425, 263] width 278 height 25
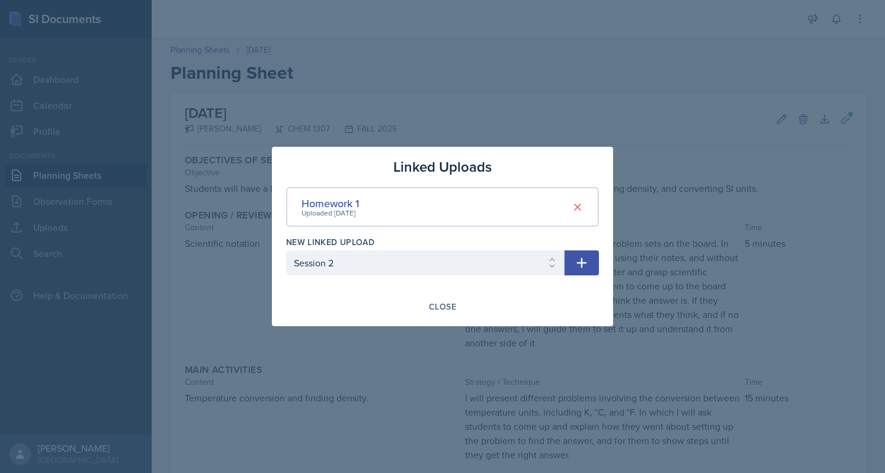
click at [587, 259] on icon "button" at bounding box center [581, 263] width 14 height 14
select select
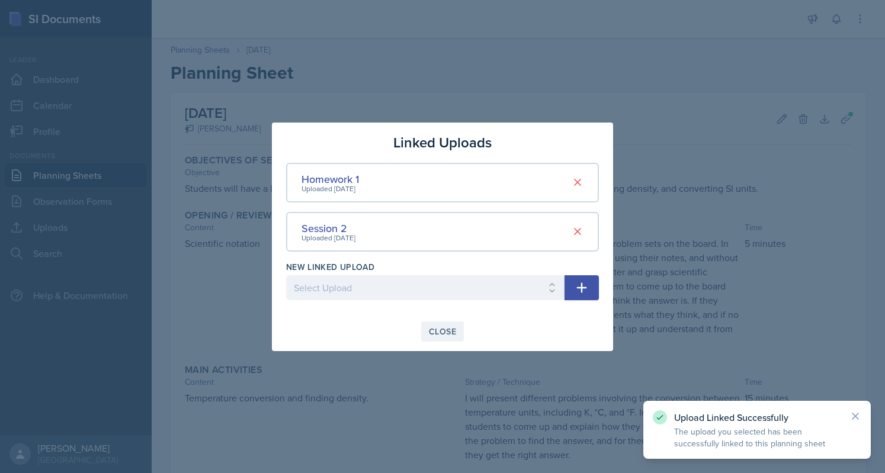
click at [439, 330] on div "Close" at bounding box center [442, 331] width 27 height 9
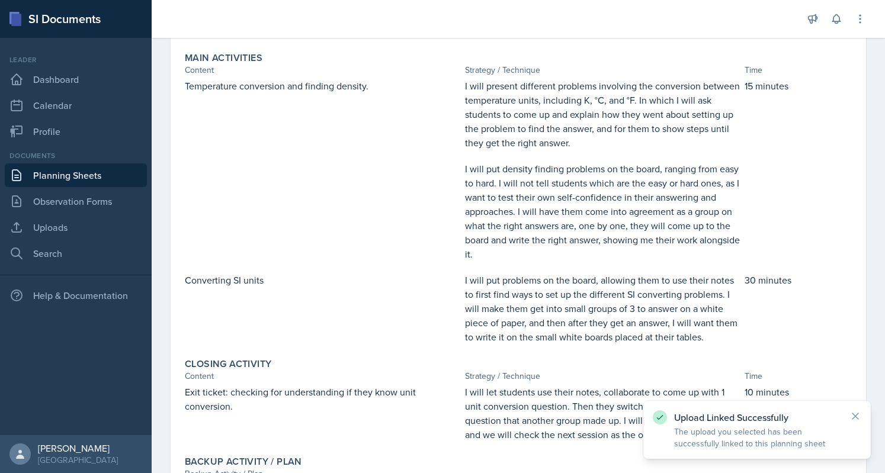
scroll to position [554, 0]
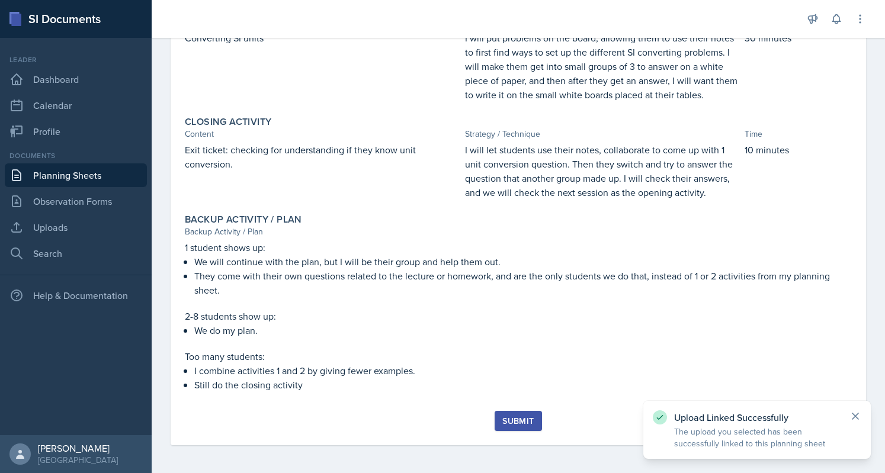
click at [852, 412] on icon at bounding box center [855, 416] width 12 height 12
click at [508, 424] on div "Submit" at bounding box center [517, 420] width 31 height 9
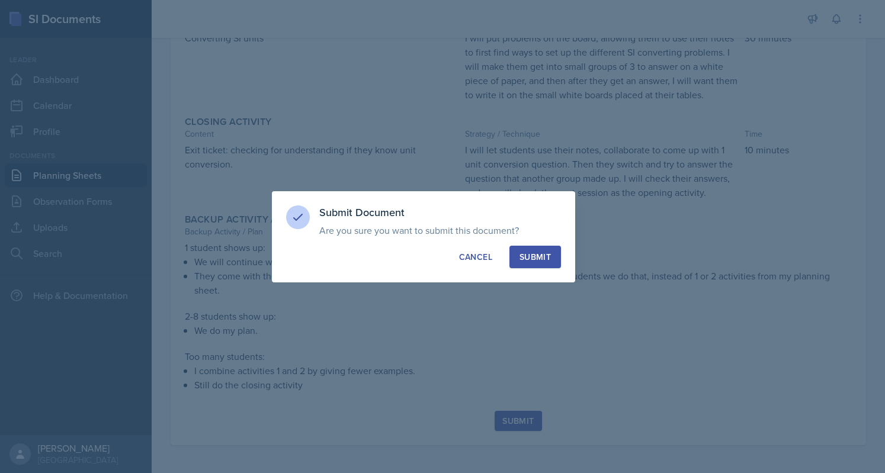
click at [545, 266] on button "Submit" at bounding box center [535, 257] width 52 height 23
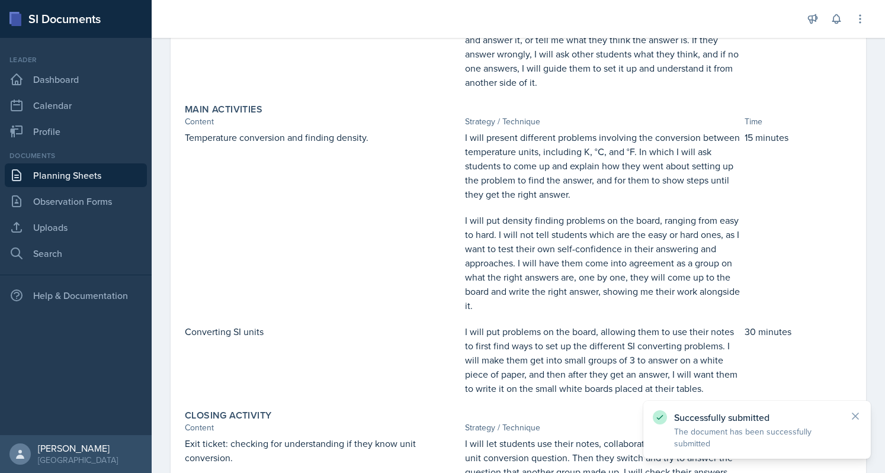
scroll to position [0, 0]
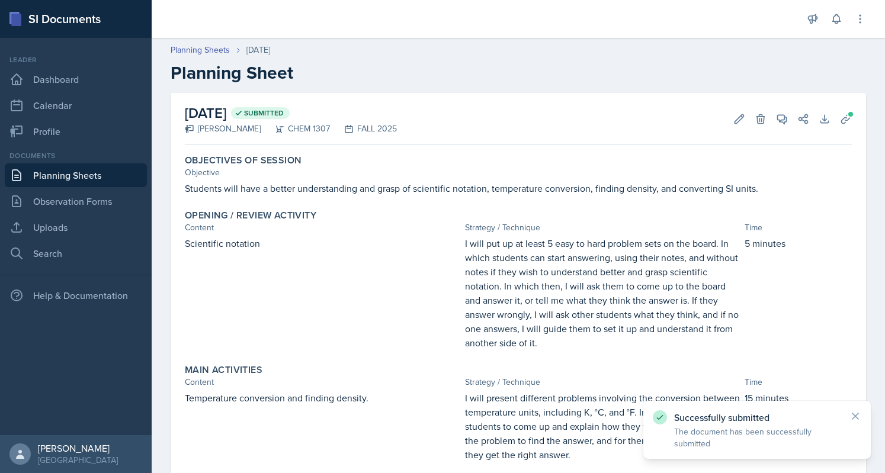
click at [108, 168] on link "Planning Sheets" at bounding box center [76, 175] width 142 height 24
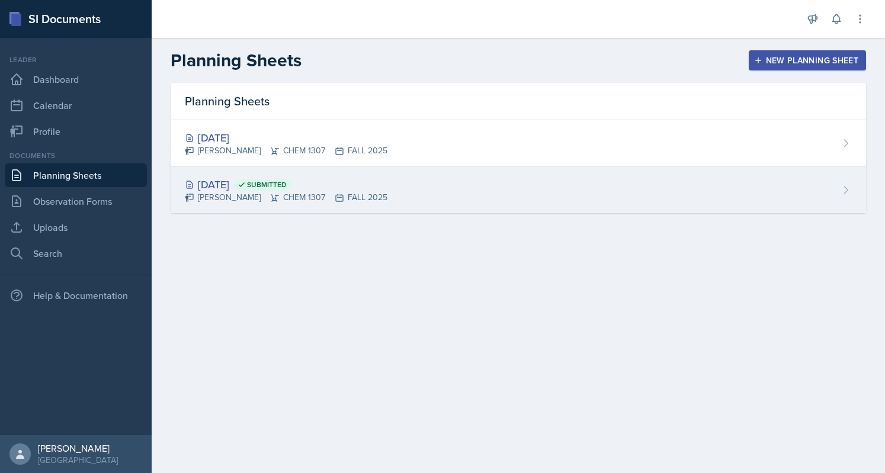
click at [227, 195] on div "[PERSON_NAME] CHEM 1307 FALL 2025" at bounding box center [286, 197] width 203 height 12
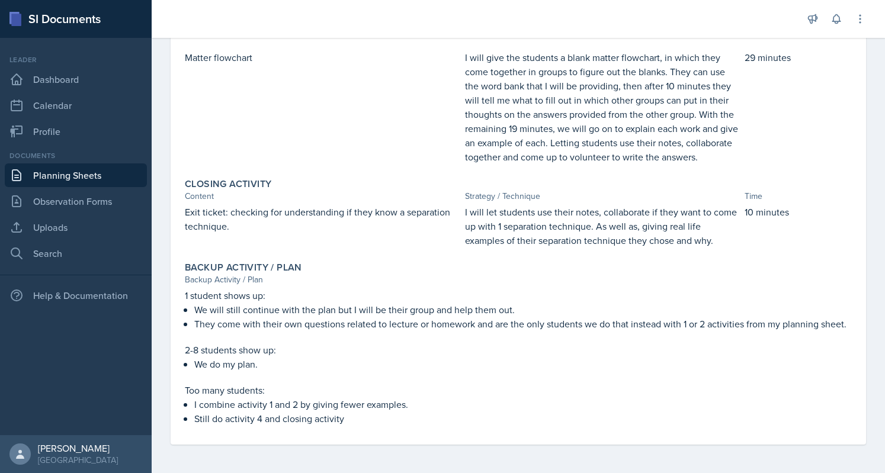
scroll to position [484, 0]
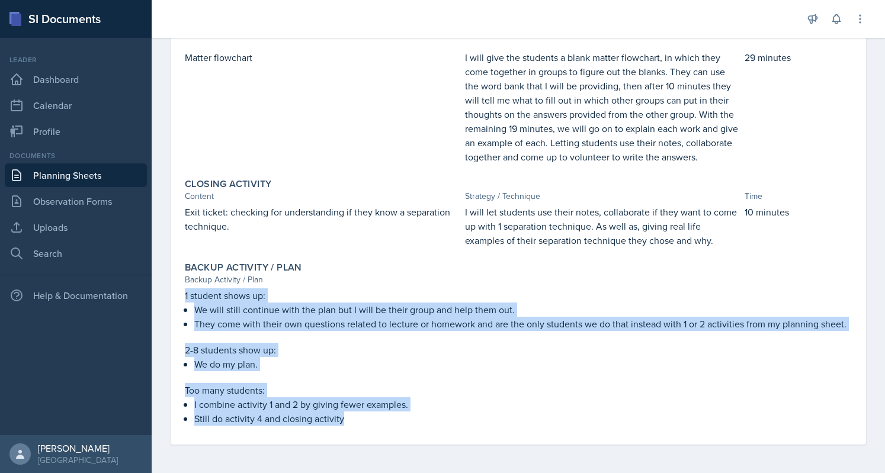
drag, startPoint x: 184, startPoint y: 280, endPoint x: 362, endPoint y: 418, distance: 225.5
click at [362, 418] on div "Backup Activity / Plan Backup Activity / Plan 1 student shows up: We will still…" at bounding box center [518, 344] width 676 height 174
copy div "1 student shows up: We will still continue with the plan but I will be their gr…"
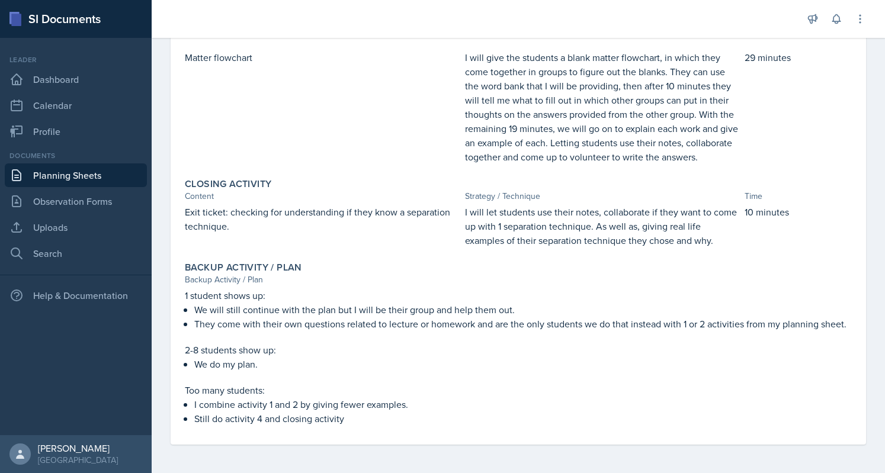
click at [263, 205] on p "Exit ticket: checking for understanding if they know a separation technique." at bounding box center [322, 219] width 275 height 28
copy div "Exit ticket: checking for understanding if they know a separation technique."
click at [532, 211] on p "I will let students use their notes, collaborate if they want to come up with 1…" at bounding box center [602, 226] width 275 height 43
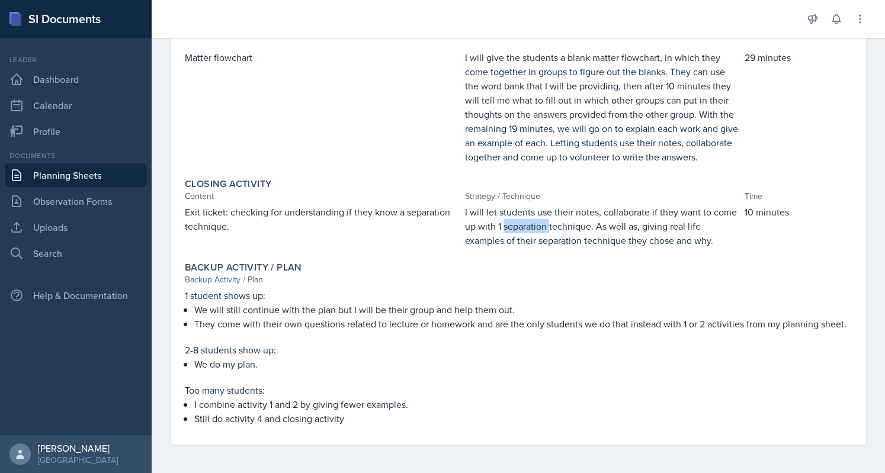
click at [532, 211] on p "I will let students use their notes, collaborate if they want to come up with 1…" at bounding box center [602, 226] width 275 height 43
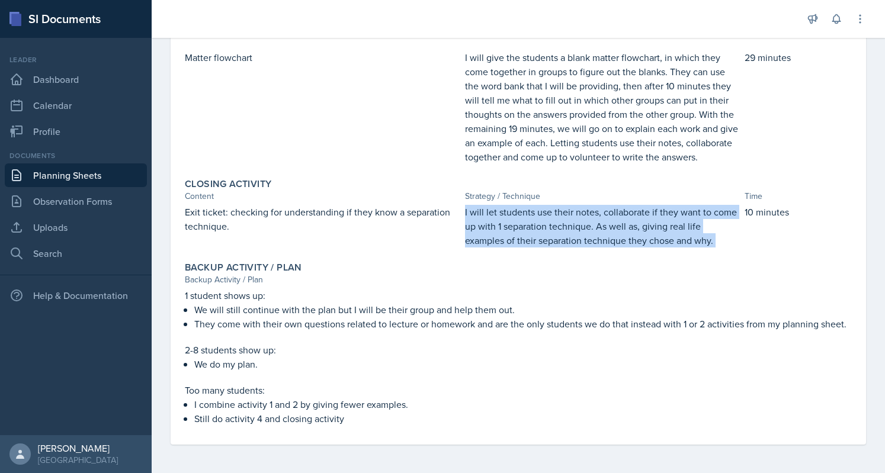
click at [532, 211] on p "I will let students use their notes, collaborate if they want to come up with 1…" at bounding box center [602, 226] width 275 height 43
copy div "I will let students use their notes, collaborate if they want to come up with 1…"
